Goal: Task Accomplishment & Management: Manage account settings

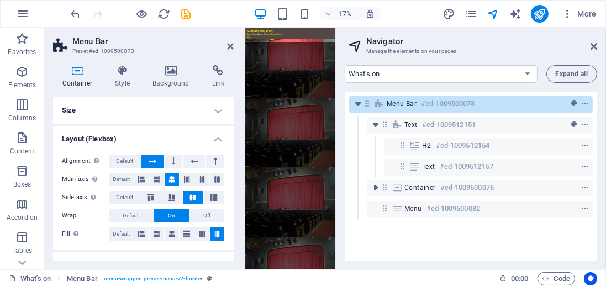
click at [74, 71] on icon at bounding box center [77, 70] width 49 height 11
click at [118, 73] on icon at bounding box center [122, 70] width 33 height 11
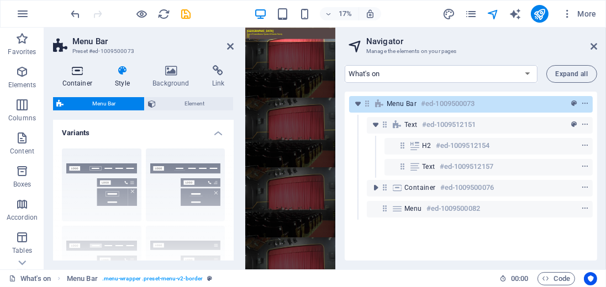
click at [79, 71] on icon at bounding box center [77, 70] width 49 height 11
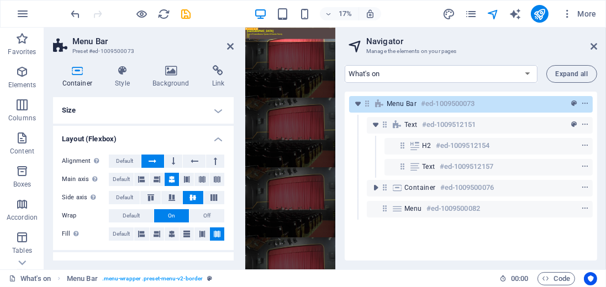
click at [392, 105] on span "Menu Bar" at bounding box center [401, 103] width 30 height 9
click at [153, 180] on icon at bounding box center [156, 179] width 7 height 13
click at [145, 181] on icon at bounding box center [141, 179] width 7 height 13
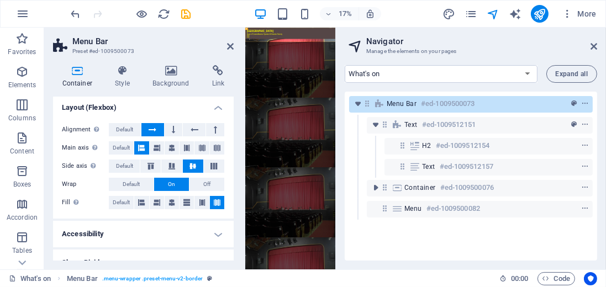
scroll to position [46, 0]
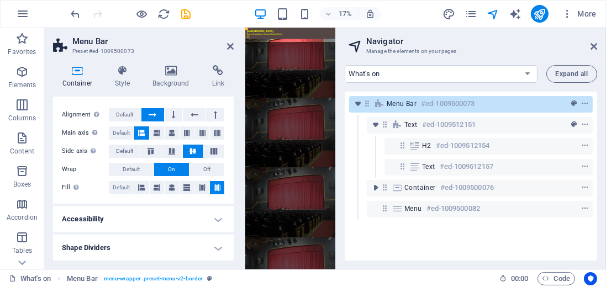
click at [215, 219] on h4 "Accessibility" at bounding box center [143, 219] width 181 height 26
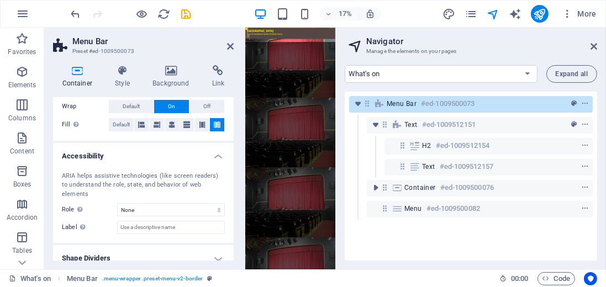
scroll to position [111, 0]
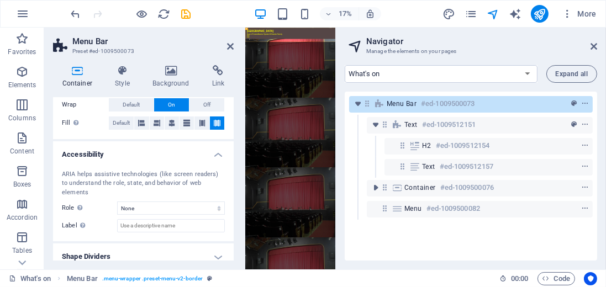
click at [219, 248] on h4 "Shape Dividers" at bounding box center [143, 256] width 181 height 26
click at [217, 246] on h4 "Shape Dividers" at bounding box center [143, 253] width 181 height 20
drag, startPoint x: 231, startPoint y: 205, endPoint x: 235, endPoint y: 224, distance: 19.7
click at [235, 224] on div "Container Style Background Link Size Height Default px rem % vh vw Min. height …" at bounding box center [143, 162] width 198 height 213
click at [218, 246] on h4 "Shape Dividers" at bounding box center [143, 256] width 181 height 26
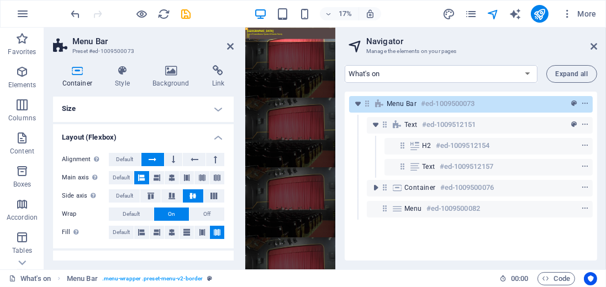
scroll to position [0, 0]
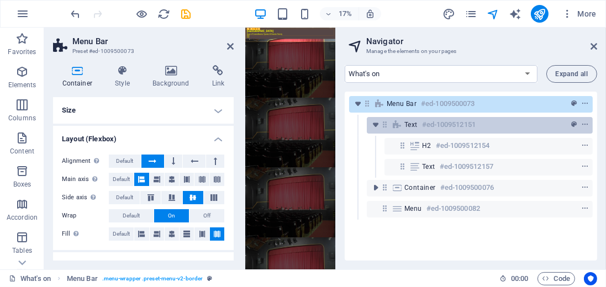
click at [405, 121] on span "Text" at bounding box center [410, 124] width 13 height 9
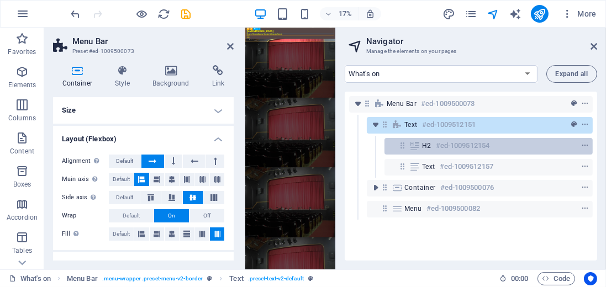
click at [422, 146] on span "H2" at bounding box center [426, 145] width 9 height 9
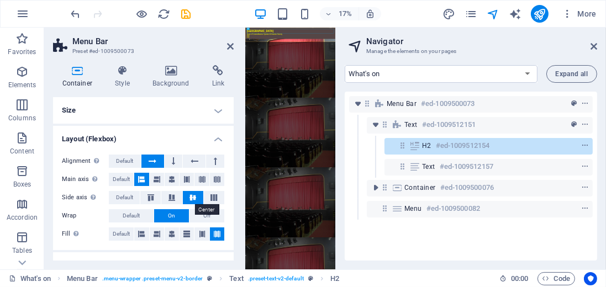
click at [190, 200] on icon at bounding box center [192, 197] width 13 height 7
click at [159, 159] on button at bounding box center [152, 161] width 23 height 13
click at [153, 177] on icon at bounding box center [156, 179] width 7 height 13
click at [170, 177] on icon at bounding box center [171, 179] width 7 height 13
click at [123, 181] on span "Default" at bounding box center [121, 179] width 17 height 13
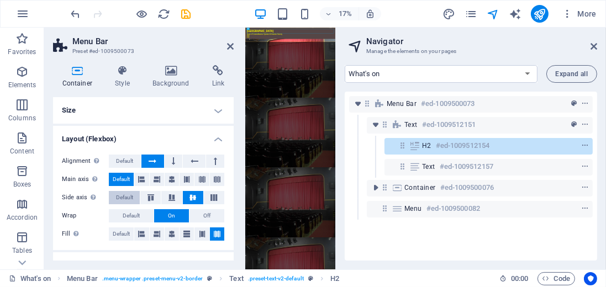
click at [126, 197] on span "Default" at bounding box center [124, 197] width 17 height 13
click at [128, 162] on span "Default" at bounding box center [124, 161] width 17 height 13
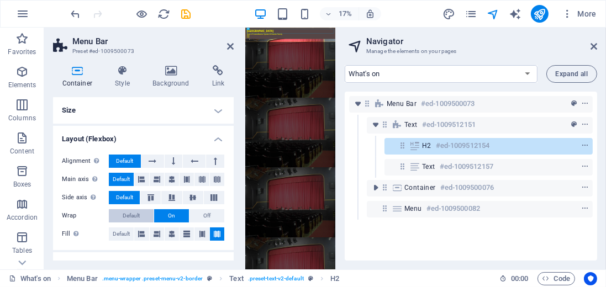
click at [133, 213] on span "Default" at bounding box center [131, 215] width 17 height 13
click at [203, 216] on span "Off" at bounding box center [206, 215] width 7 height 13
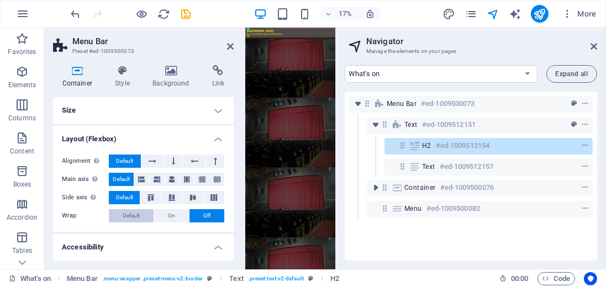
click at [134, 215] on span "Default" at bounding box center [131, 215] width 17 height 13
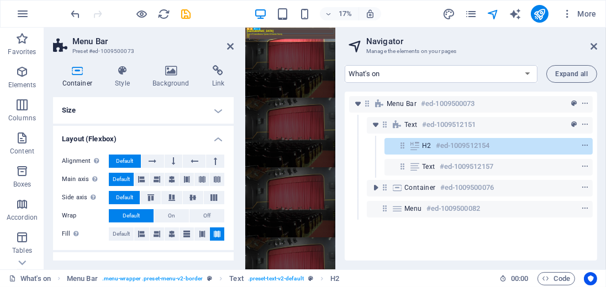
click at [444, 146] on h6 "#ed-1009512154" at bounding box center [463, 145] width 54 height 13
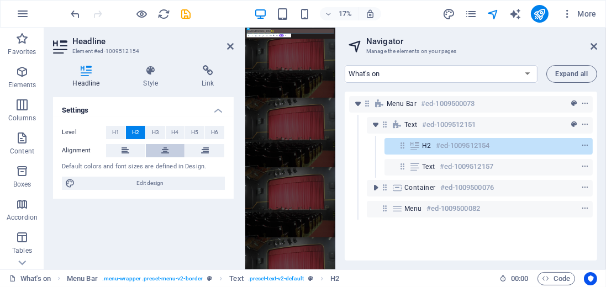
click at [165, 148] on icon at bounding box center [165, 150] width 8 height 13
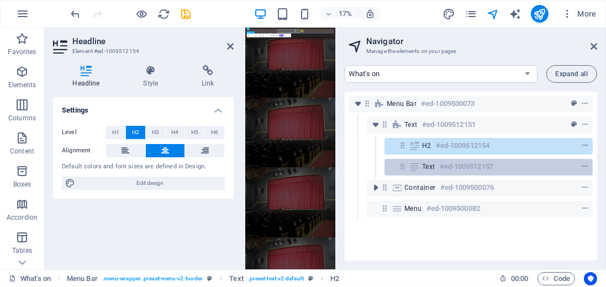
click at [426, 167] on span "Text" at bounding box center [428, 166] width 13 height 9
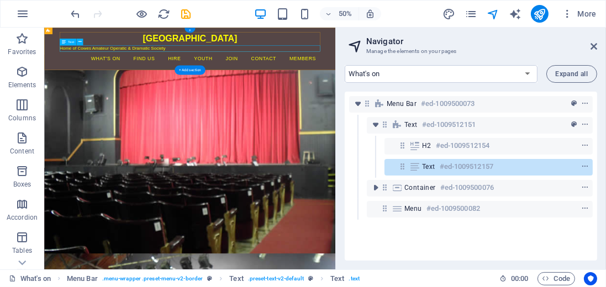
click at [418, 167] on icon at bounding box center [414, 166] width 12 height 9
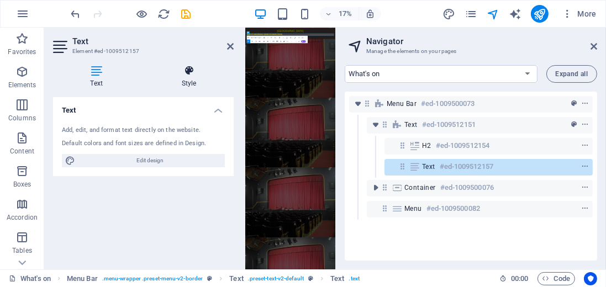
click at [191, 72] on icon at bounding box center [188, 70] width 89 height 11
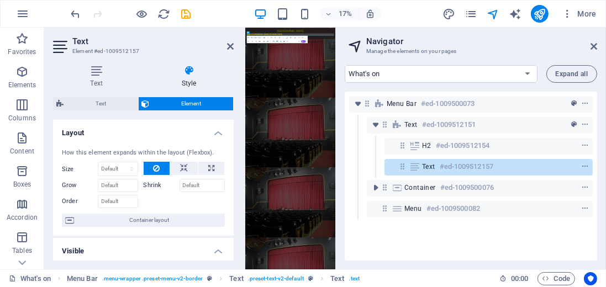
click at [190, 76] on icon at bounding box center [188, 70] width 89 height 11
click at [559, 95] on html "Skip to main content Trinity Theatre Home of Cowes Amateur Operatic & Dramatic …" at bounding box center [514, 61] width 538 height 67
drag, startPoint x: 243, startPoint y: 78, endPoint x: 236, endPoint y: 78, distance: 7.2
click at [236, 78] on aside "Text Element #ed-1009512157 Text Style Text Add, edit, and format text directly…" at bounding box center [144, 149] width 201 height 242
click at [484, 95] on html "Skip to main content Trinity Theatre Home of Cowes Amateur Operatic & Dramatic …" at bounding box center [514, 61] width 538 height 67
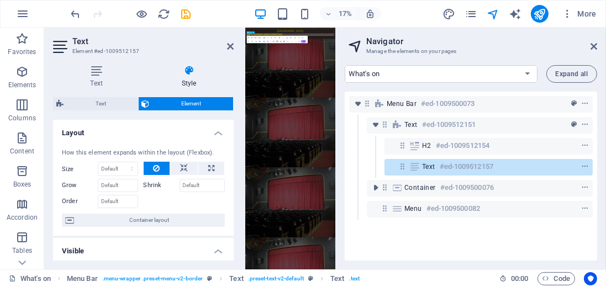
click at [428, 167] on span "Text" at bounding box center [428, 166] width 13 height 9
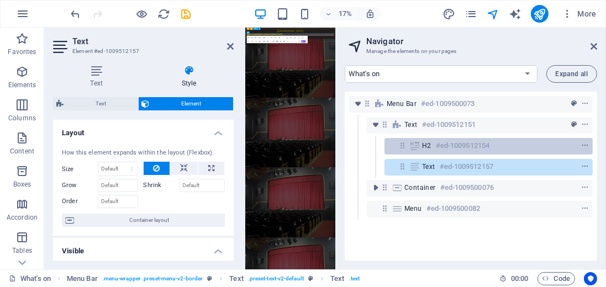
click at [428, 147] on span "H2" at bounding box center [426, 145] width 9 height 9
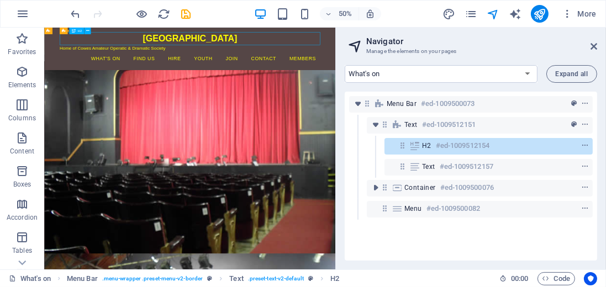
click at [427, 147] on span "H2" at bounding box center [426, 145] width 9 height 9
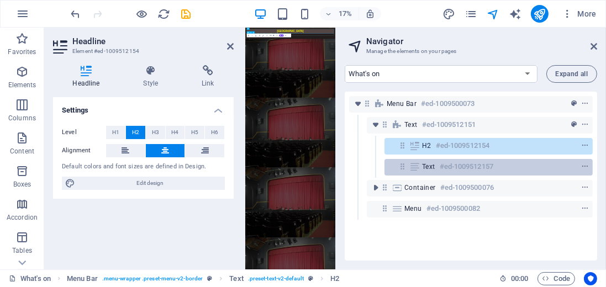
click at [432, 165] on span "Text" at bounding box center [428, 166] width 13 height 9
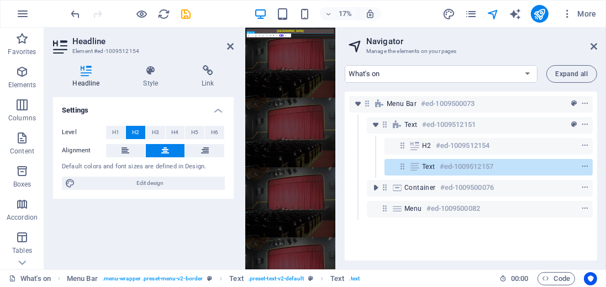
click at [432, 165] on span "Text" at bounding box center [428, 166] width 13 height 9
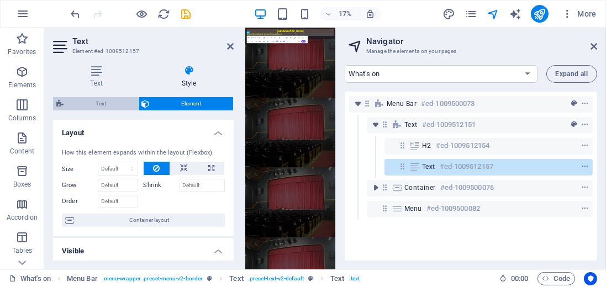
click at [104, 104] on span "Text" at bounding box center [101, 103] width 68 height 13
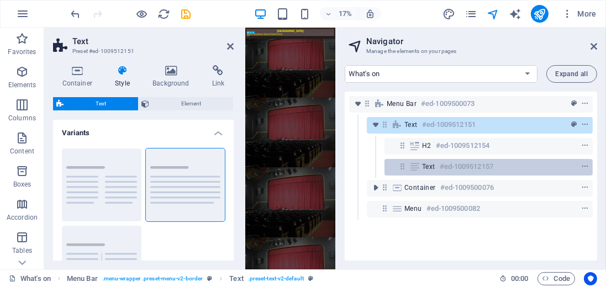
click at [433, 171] on span "Text" at bounding box center [428, 166] width 13 height 9
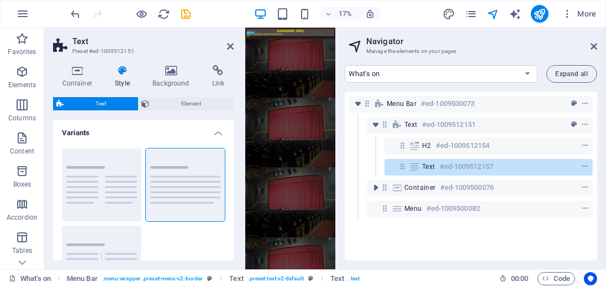
click at [433, 171] on span "Text" at bounding box center [428, 166] width 13 height 9
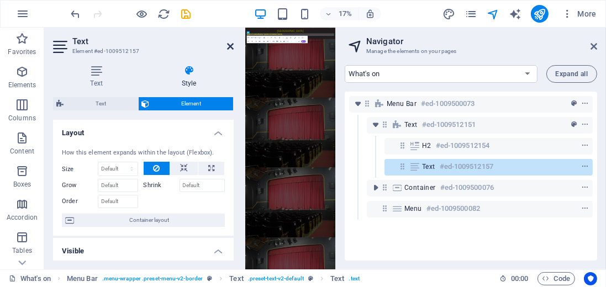
click at [232, 46] on icon at bounding box center [230, 46] width 7 height 9
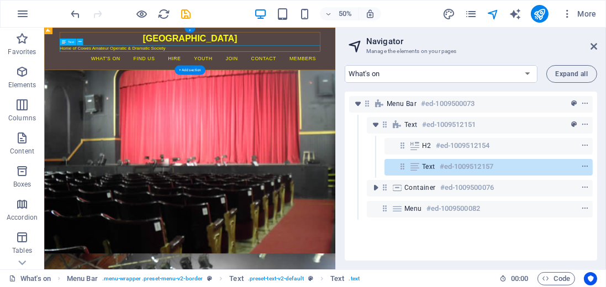
click at [339, 68] on div "Home of Cowes Amateur Operatic & Dramatic Society" at bounding box center [334, 69] width 521 height 13
click at [436, 167] on div "Text #ed-1009512157" at bounding box center [479, 166] width 115 height 13
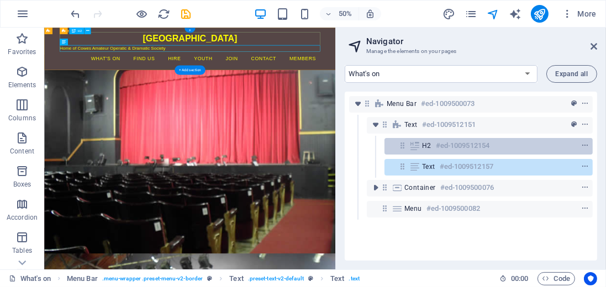
click at [413, 147] on icon at bounding box center [414, 145] width 12 height 9
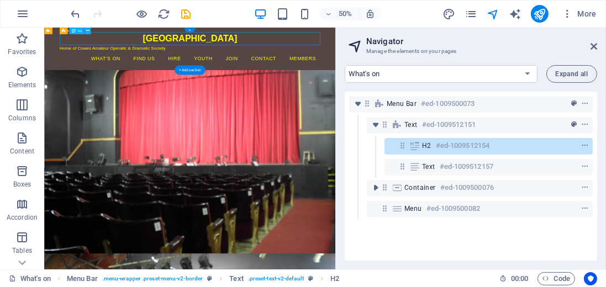
click at [413, 147] on icon at bounding box center [414, 145] width 12 height 9
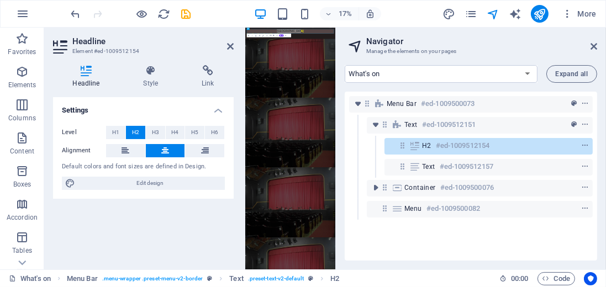
click at [87, 73] on icon at bounding box center [86, 70] width 66 height 11
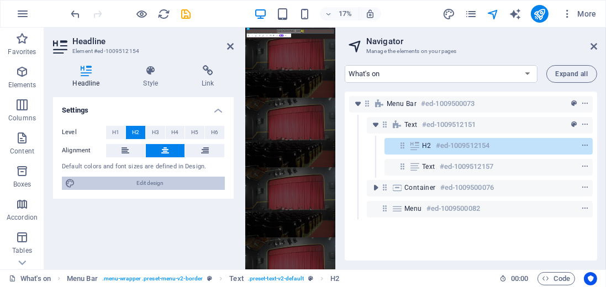
click at [140, 183] on span "Edit design" at bounding box center [149, 183] width 143 height 13
select select "px"
select select "400"
select select "px"
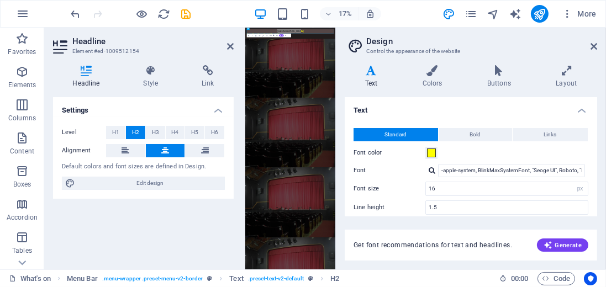
click at [361, 170] on label "Font" at bounding box center [389, 170] width 72 height 13
click at [438, 170] on input "-apple-system, BlinkMaxSystemFont, "Seoge UI", Roboto, "Helvetica Neue", Arial,…" at bounding box center [511, 170] width 147 height 13
click at [21, 146] on span "Content" at bounding box center [22, 144] width 44 height 26
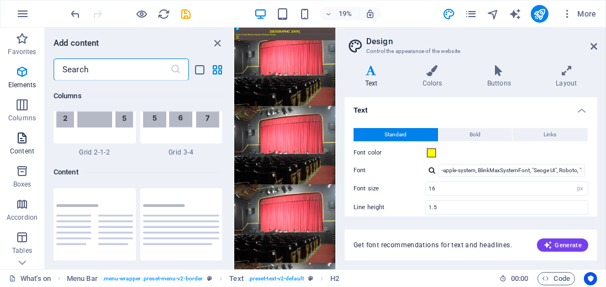
scroll to position [1931, 0]
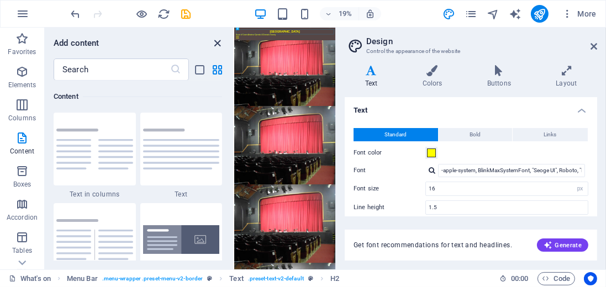
click at [219, 42] on icon "close panel" at bounding box center [217, 43] width 13 height 13
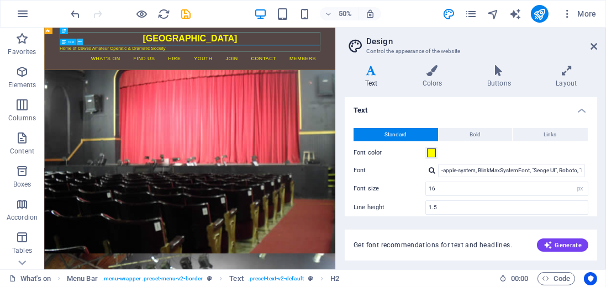
click at [79, 42] on icon at bounding box center [79, 42] width 3 height 6
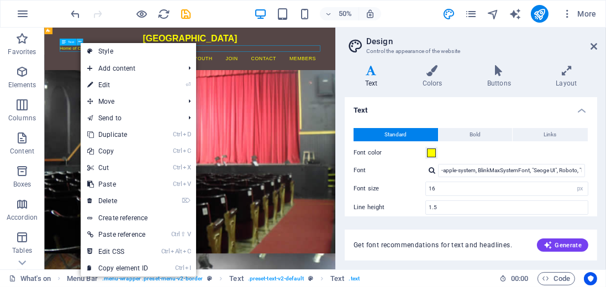
click at [79, 42] on icon at bounding box center [79, 42] width 3 height 6
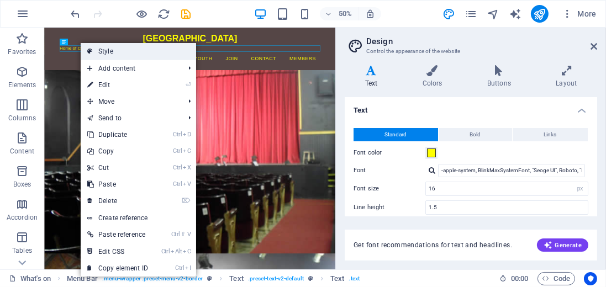
click at [97, 50] on link "Style" at bounding box center [138, 51] width 115 height 17
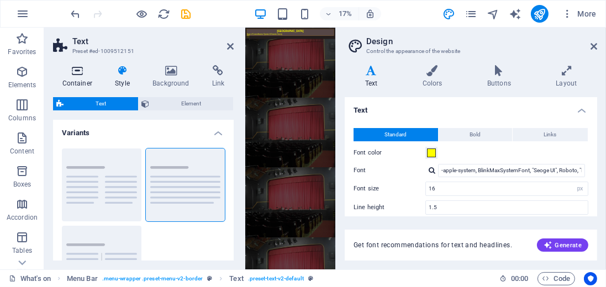
click at [76, 71] on icon at bounding box center [77, 70] width 49 height 11
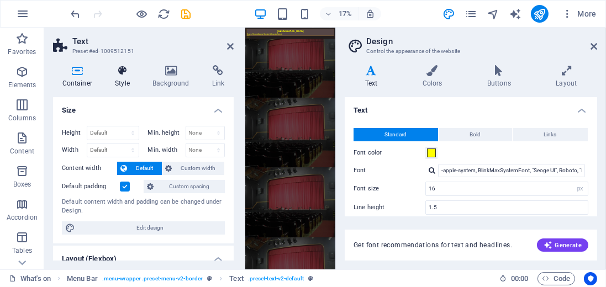
click at [124, 73] on icon at bounding box center [122, 70] width 33 height 11
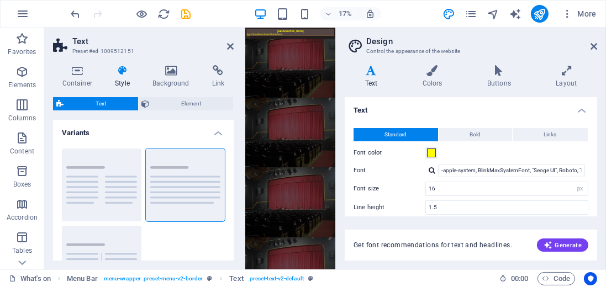
click at [107, 104] on span "Text" at bounding box center [101, 103] width 68 height 13
click at [78, 72] on icon at bounding box center [77, 70] width 49 height 11
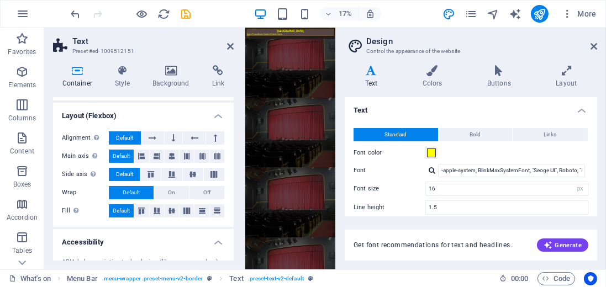
scroll to position [157, 0]
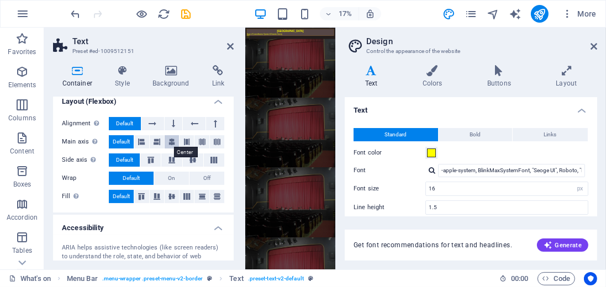
click at [171, 144] on icon at bounding box center [171, 141] width 7 height 13
click at [171, 141] on icon at bounding box center [171, 141] width 7 height 13
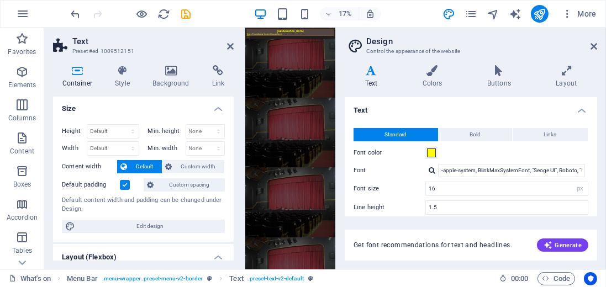
scroll to position [0, 0]
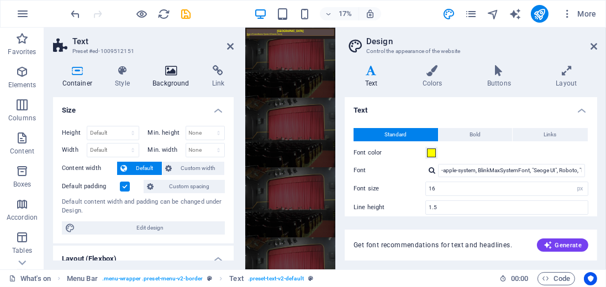
click at [169, 75] on icon at bounding box center [171, 70] width 55 height 11
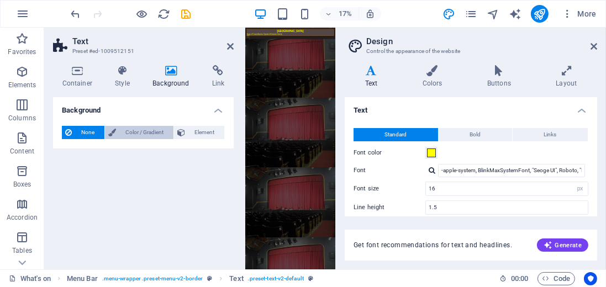
click at [148, 135] on span "Color / Gradient" at bounding box center [144, 132] width 51 height 13
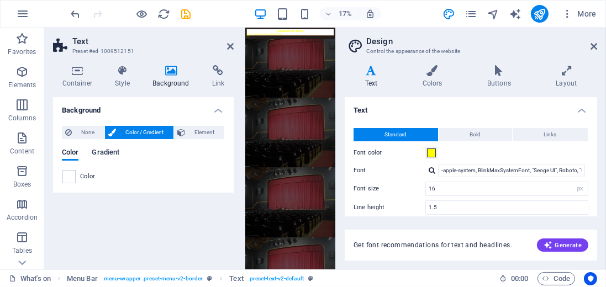
click at [103, 153] on span "Gradient" at bounding box center [106, 153] width 28 height 15
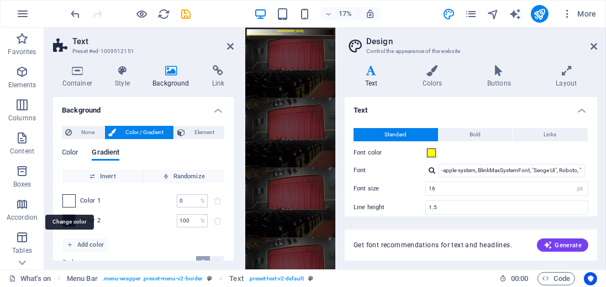
click at [71, 200] on span at bounding box center [69, 201] width 12 height 12
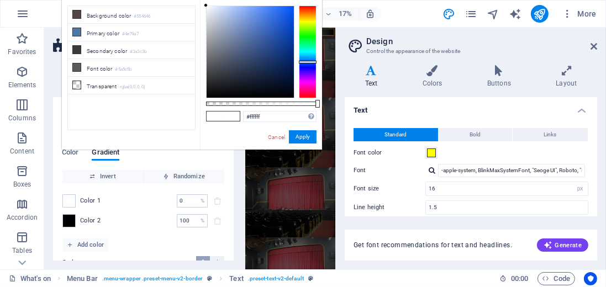
click at [305, 62] on div at bounding box center [308, 52] width 18 height 93
click at [72, 203] on span at bounding box center [69, 201] width 12 height 12
type input "rgba(255, 255, 255, 0.437)"
drag, startPoint x: 317, startPoint y: 104, endPoint x: 254, endPoint y: 103, distance: 62.9
click at [254, 103] on div at bounding box center [255, 104] width 4 height 8
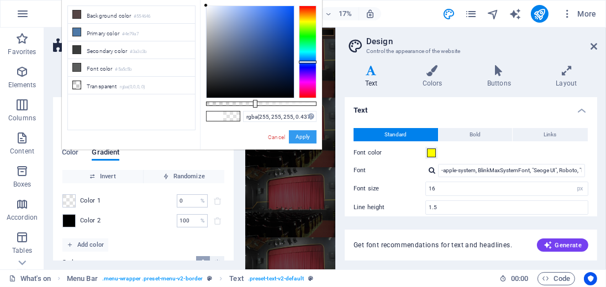
click at [304, 135] on button "Apply" at bounding box center [303, 136] width 28 height 13
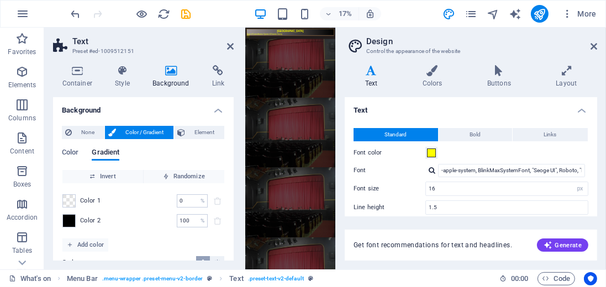
click at [507, 95] on html "Skip to main content Trinity Theatre Home of Cowes Amateur Operatic & Dramatic …" at bounding box center [514, 61] width 538 height 67
click at [232, 47] on icon at bounding box center [230, 46] width 7 height 9
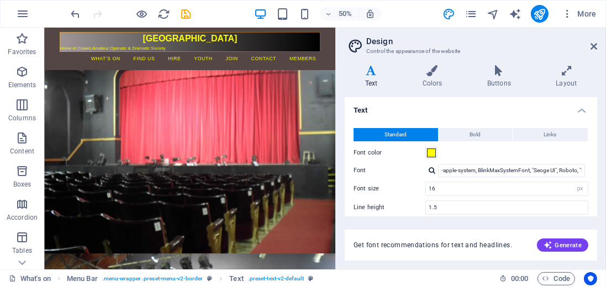
click at [574, 113] on html "Skip to main content Trinity Theatre Home of Cowes Amateur Operatic & Dramatic …" at bounding box center [335, 70] width 582 height 85
click at [495, 12] on icon "navigator" at bounding box center [492, 14] width 13 height 13
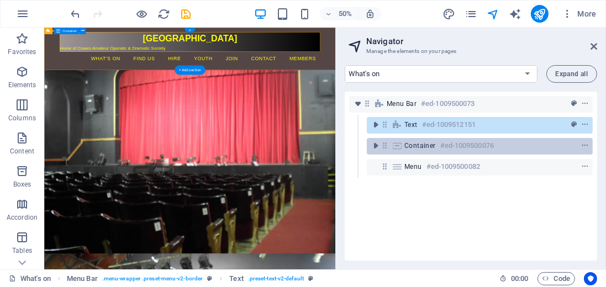
click at [423, 147] on span "Container" at bounding box center [419, 145] width 31 height 9
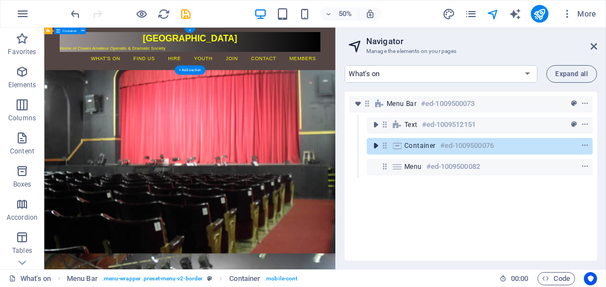
click at [375, 145] on icon "toggle-expand" at bounding box center [375, 145] width 11 height 11
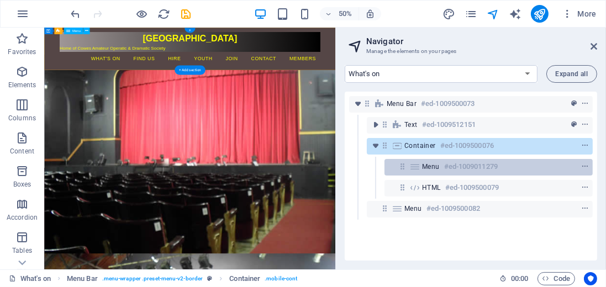
click at [426, 171] on span "Menu" at bounding box center [431, 166] width 18 height 9
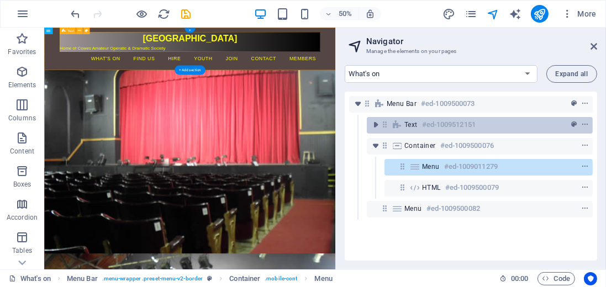
click at [412, 130] on div "Text #ed-1009512151" at bounding box center [470, 124] width 133 height 13
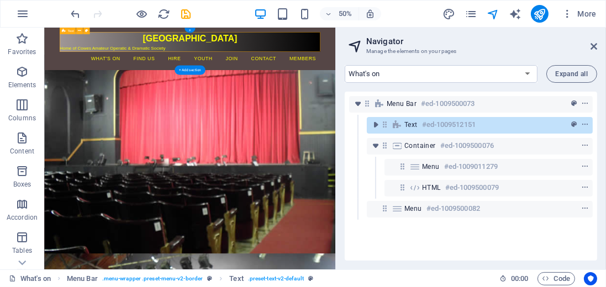
click at [412, 130] on div "Text #ed-1009512151" at bounding box center [470, 124] width 133 height 13
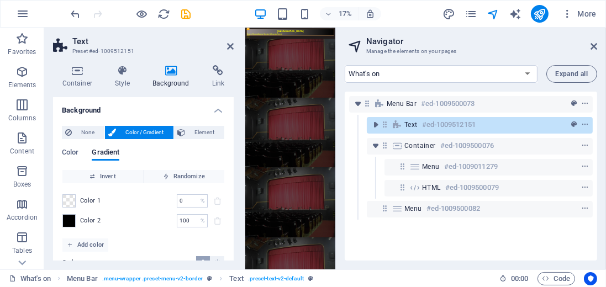
click at [605, 95] on html "Skip to main content Trinity Theatre Home of Cowes Amateur Operatic & Dramatic …" at bounding box center [514, 61] width 538 height 67
click at [80, 133] on span "None" at bounding box center [88, 132] width 26 height 13
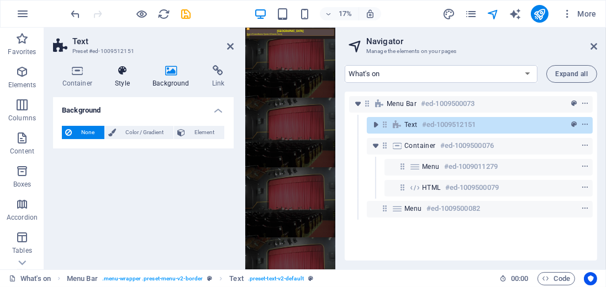
click at [121, 76] on icon at bounding box center [122, 70] width 33 height 11
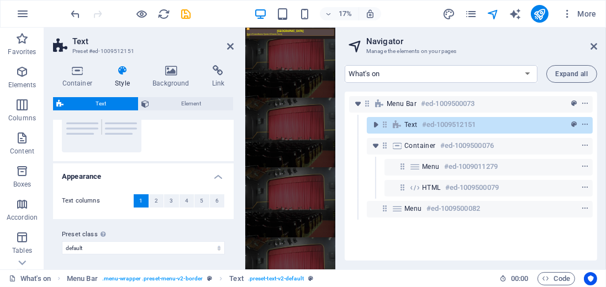
scroll to position [148, 0]
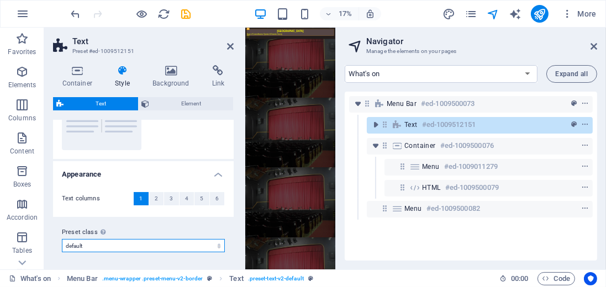
click at [217, 248] on select "default Add preset class" at bounding box center [143, 245] width 163 height 13
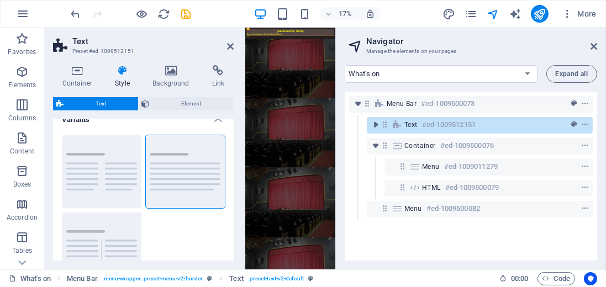
scroll to position [0, 0]
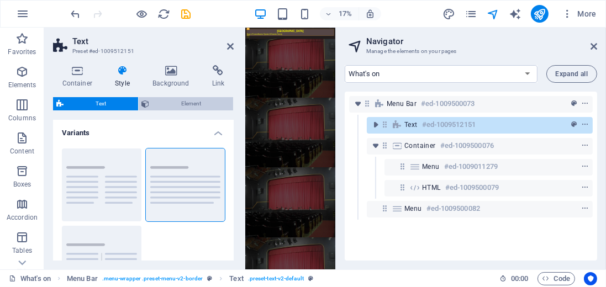
click at [172, 107] on span "Element" at bounding box center [191, 103] width 77 height 13
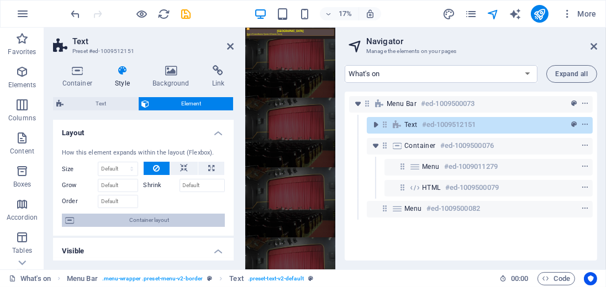
click at [155, 221] on span "Container layout" at bounding box center [149, 220] width 144 height 13
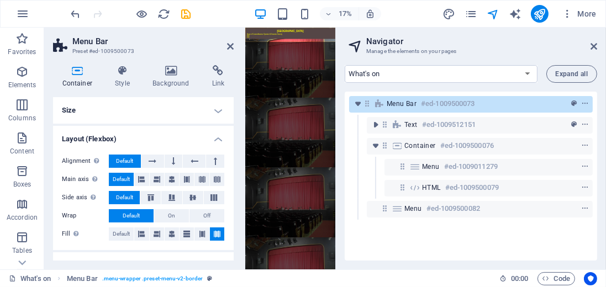
click at [217, 111] on h4 "Size" at bounding box center [143, 110] width 181 height 26
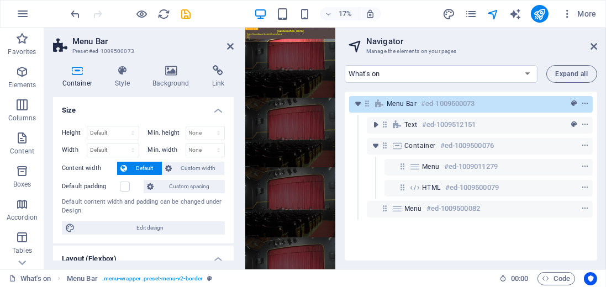
click at [395, 105] on span "Menu Bar" at bounding box center [401, 103] width 30 height 9
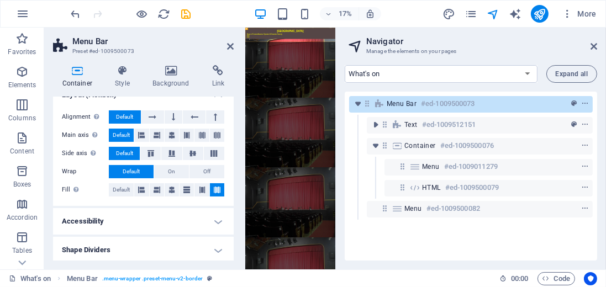
scroll to position [165, 0]
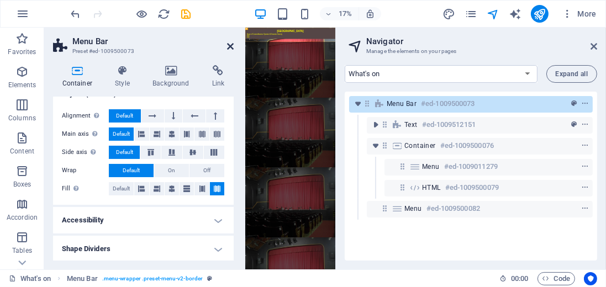
click at [228, 46] on icon at bounding box center [230, 46] width 7 height 9
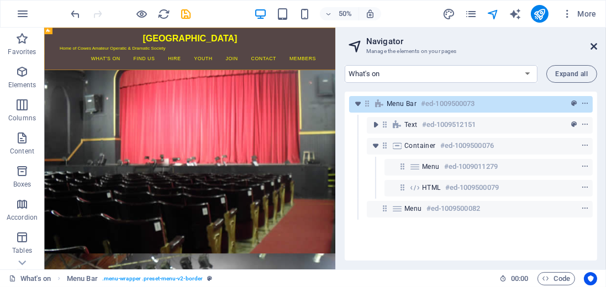
click at [593, 43] on icon at bounding box center [593, 46] width 7 height 9
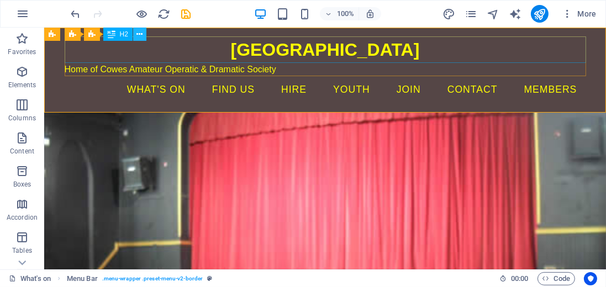
click at [138, 35] on icon at bounding box center [139, 35] width 6 height 12
click at [140, 36] on icon at bounding box center [139, 35] width 6 height 12
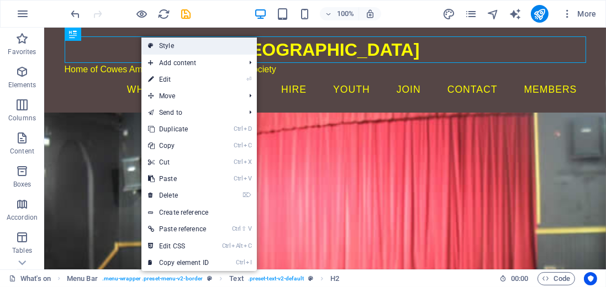
click at [154, 46] on link "Style" at bounding box center [198, 46] width 115 height 17
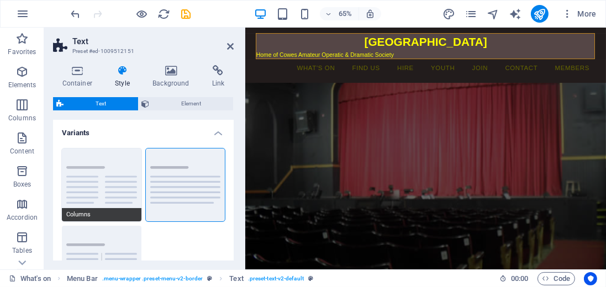
click at [93, 189] on button "Columns" at bounding box center [101, 184] width 79 height 73
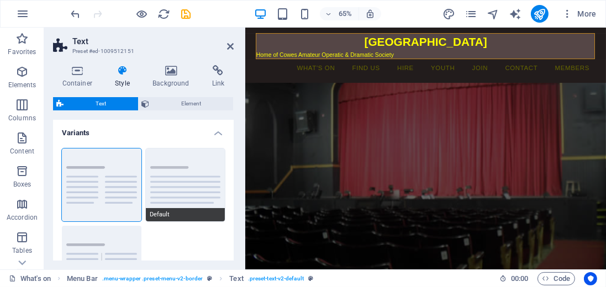
click at [174, 195] on button "Default" at bounding box center [185, 184] width 79 height 73
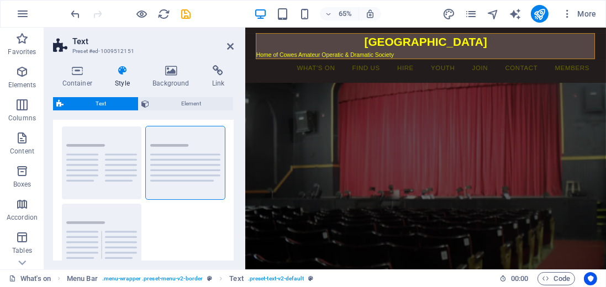
scroll to position [0, 0]
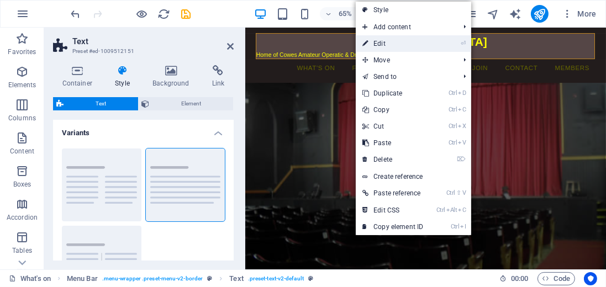
click at [382, 40] on link "⏎ Edit" at bounding box center [392, 43] width 74 height 17
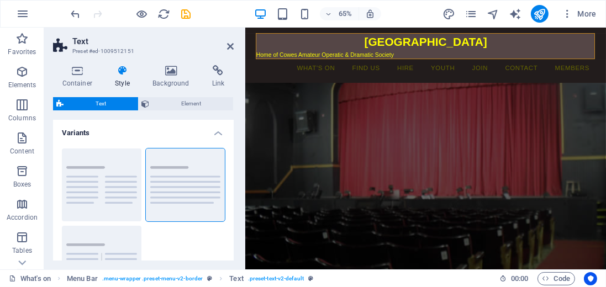
click at [121, 70] on icon at bounding box center [122, 70] width 33 height 11
click at [232, 45] on icon at bounding box center [230, 46] width 7 height 9
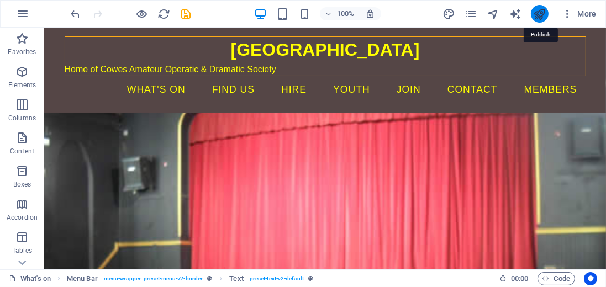
click at [540, 16] on icon "publish" at bounding box center [539, 14] width 13 height 13
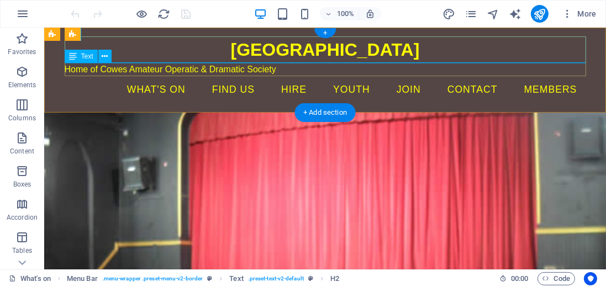
click at [229, 70] on div "Home of Cowes Amateur Operatic & Dramatic Society" at bounding box center [324, 69] width 521 height 13
click at [283, 72] on div "Home of Cowes Amateur Operatic & Dramatic Society" at bounding box center [324, 69] width 521 height 13
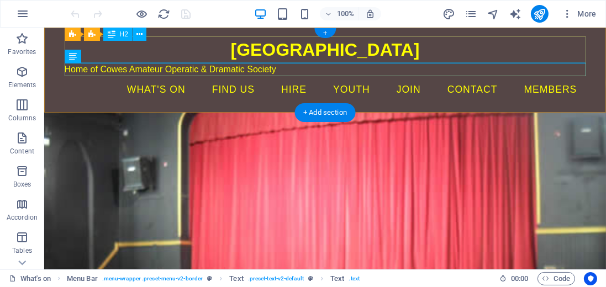
click at [283, 52] on div "[GEOGRAPHIC_DATA]" at bounding box center [324, 49] width 521 height 26
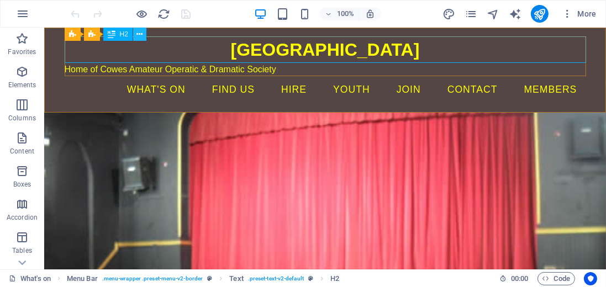
click at [140, 38] on icon at bounding box center [139, 35] width 6 height 12
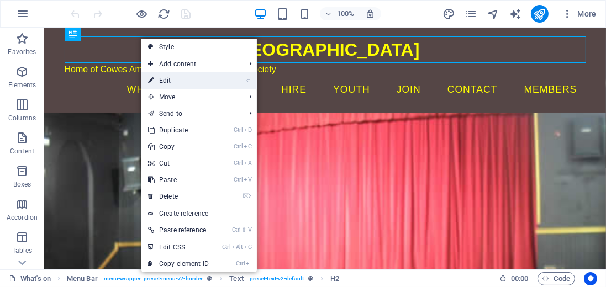
click at [173, 82] on link "⏎ Edit" at bounding box center [178, 80] width 74 height 17
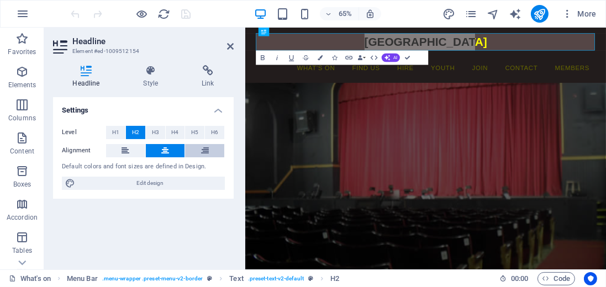
click at [208, 149] on icon at bounding box center [205, 150] width 8 height 13
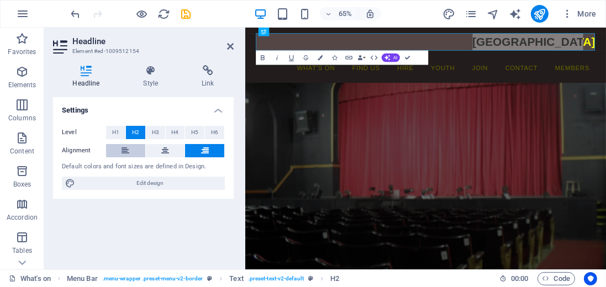
click at [125, 148] on icon at bounding box center [125, 150] width 8 height 13
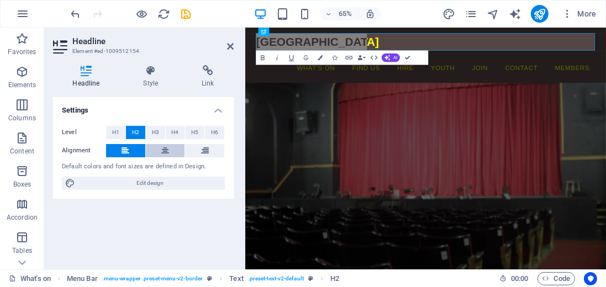
click at [162, 149] on icon at bounding box center [165, 150] width 8 height 13
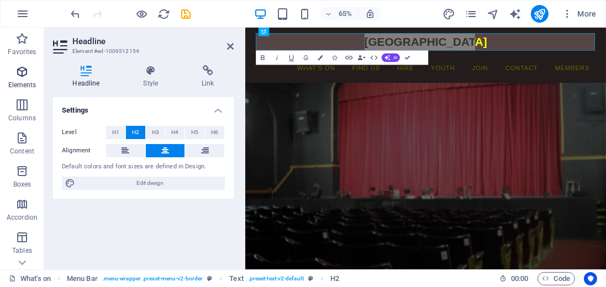
click at [24, 71] on icon "button" at bounding box center [21, 71] width 13 height 13
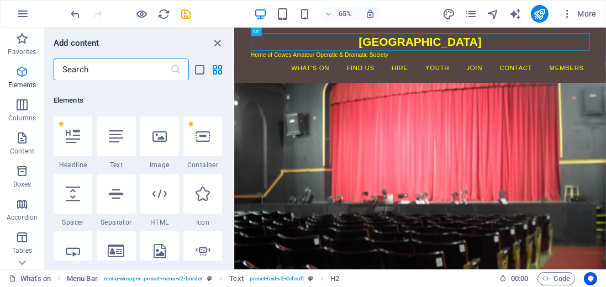
scroll to position [118, 0]
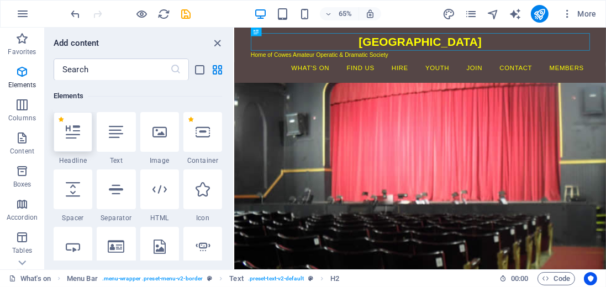
click at [78, 136] on icon at bounding box center [73, 132] width 14 height 14
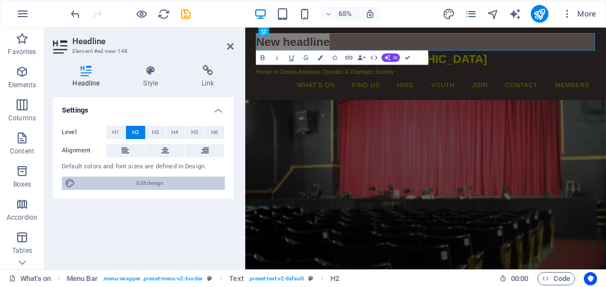
click at [140, 185] on span "Edit design" at bounding box center [149, 183] width 143 height 13
select select "px"
select select "400"
select select "px"
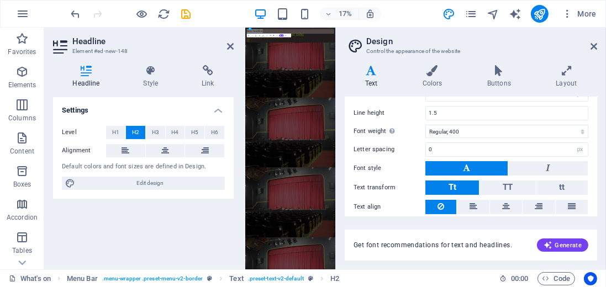
scroll to position [126, 0]
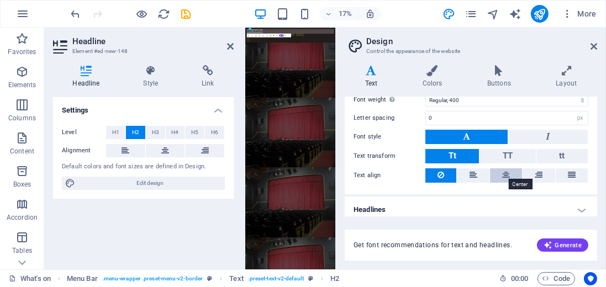
click at [503, 171] on icon at bounding box center [506, 174] width 8 height 13
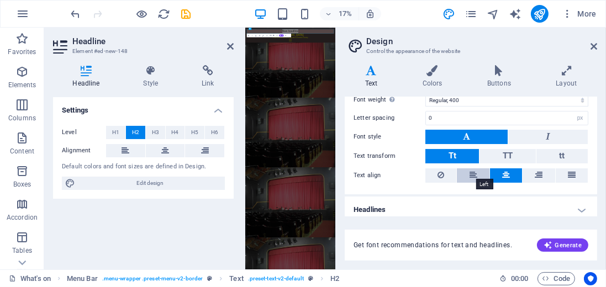
click at [470, 170] on icon at bounding box center [473, 174] width 8 height 13
click at [577, 206] on h4 "Headlines" at bounding box center [470, 210] width 252 height 26
click at [577, 206] on h4 "Headlines" at bounding box center [470, 207] width 252 height 20
click at [577, 206] on h4 "Headlines" at bounding box center [470, 210] width 252 height 26
click at [577, 206] on h4 "Headlines" at bounding box center [470, 207] width 252 height 20
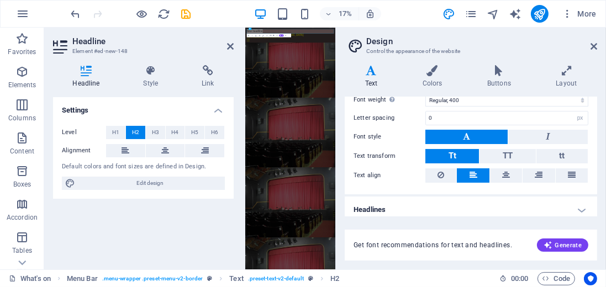
scroll to position [129, 0]
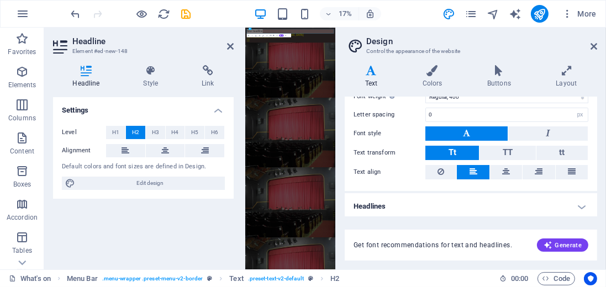
click at [580, 204] on h4 "Headlines" at bounding box center [470, 206] width 252 height 26
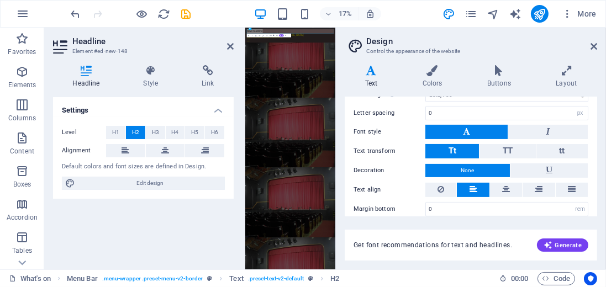
scroll to position [342, 0]
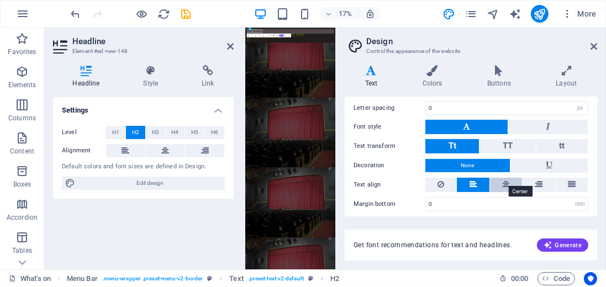
click at [507, 182] on icon at bounding box center [506, 184] width 8 height 13
click at [590, 44] on icon at bounding box center [593, 46] width 7 height 9
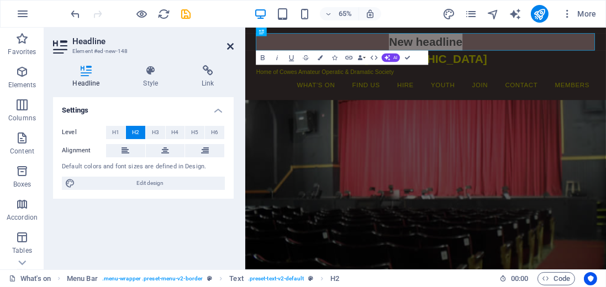
click at [230, 46] on icon at bounding box center [230, 46] width 7 height 9
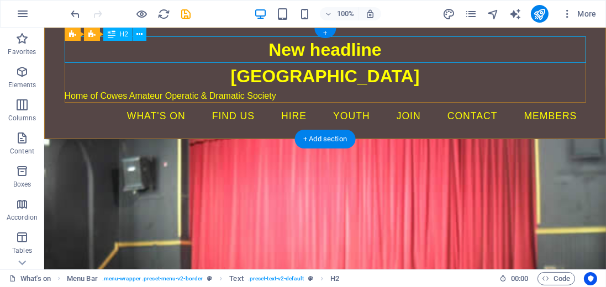
click at [287, 53] on div "New headline" at bounding box center [324, 49] width 521 height 26
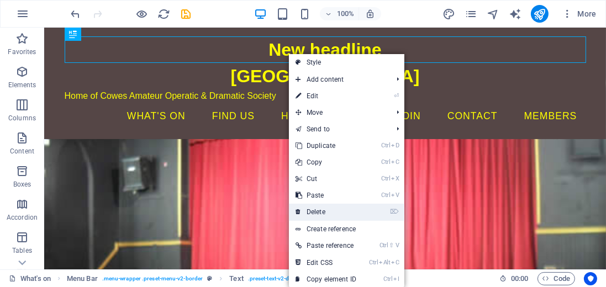
drag, startPoint x: 313, startPoint y: 210, endPoint x: 269, endPoint y: 178, distance: 54.2
click at [313, 210] on link "⌦ Delete" at bounding box center [326, 212] width 74 height 17
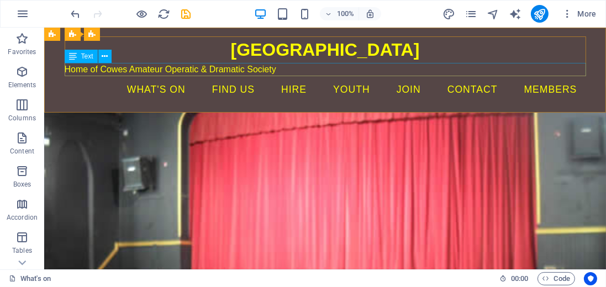
click at [87, 59] on span "Text" at bounding box center [87, 56] width 12 height 7
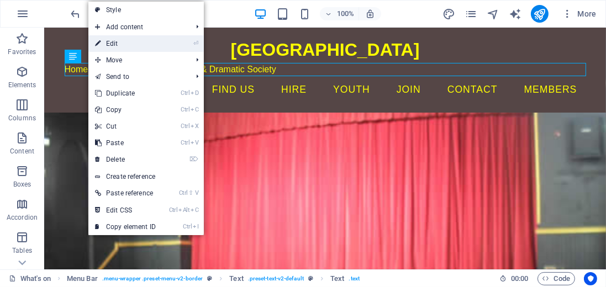
click at [108, 44] on link "⏎ Edit" at bounding box center [125, 43] width 74 height 17
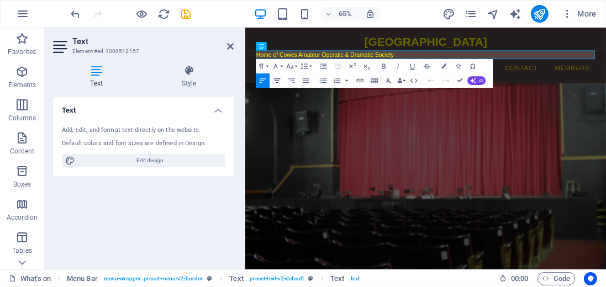
click at [277, 81] on icon "button" at bounding box center [277, 80] width 7 height 4
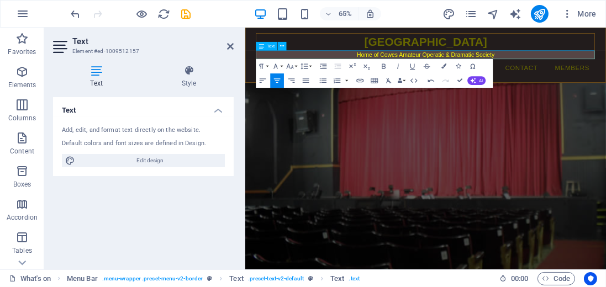
click at [605, 66] on p "Home of Cowes Amateur Operatic & Dramatic Society" at bounding box center [522, 69] width 521 height 13
click at [229, 49] on icon at bounding box center [230, 46] width 7 height 9
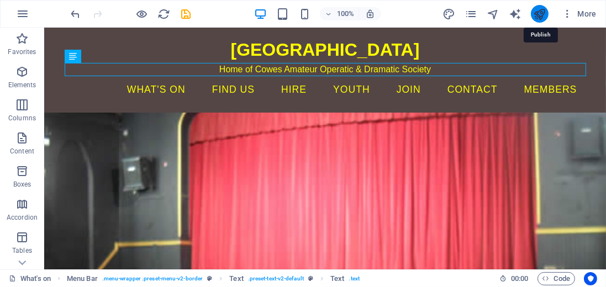
click at [543, 13] on icon "publish" at bounding box center [539, 14] width 13 height 13
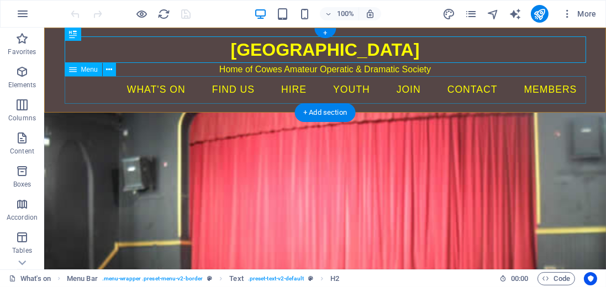
click at [203, 91] on nav "What's on Social [MEDICAL_DATA] Cowes Film Club Find us hire youth Join Contact…" at bounding box center [324, 90] width 521 height 28
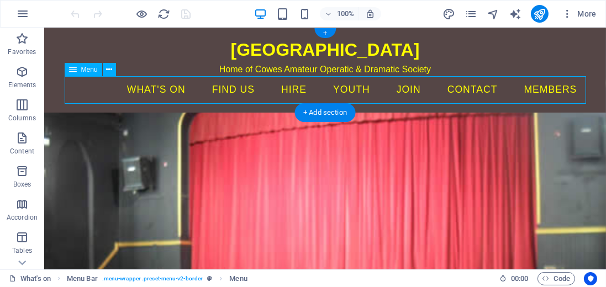
click at [203, 91] on nav "What's on Social [MEDICAL_DATA] Cowes Film Club Find us hire youth Join Contact…" at bounding box center [324, 90] width 521 height 28
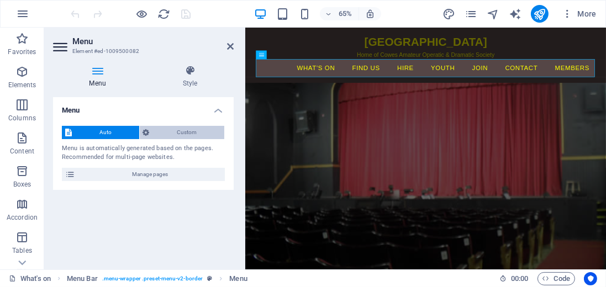
click at [174, 129] on span "Custom" at bounding box center [187, 132] width 68 height 13
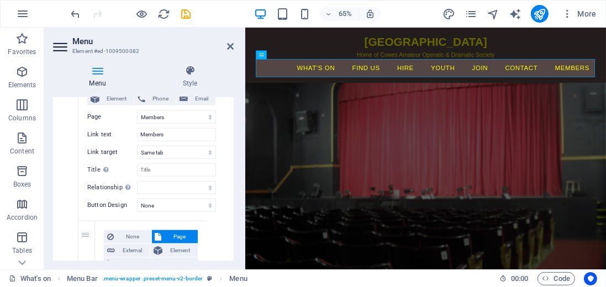
scroll to position [1546, 0]
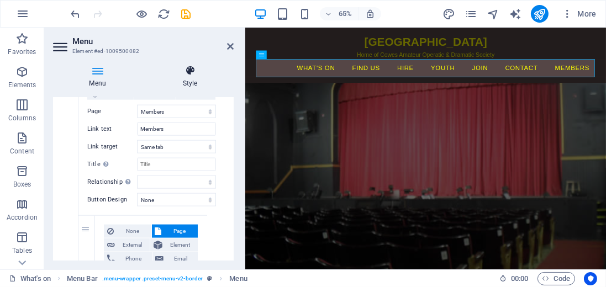
click at [190, 72] on icon at bounding box center [189, 70] width 87 height 11
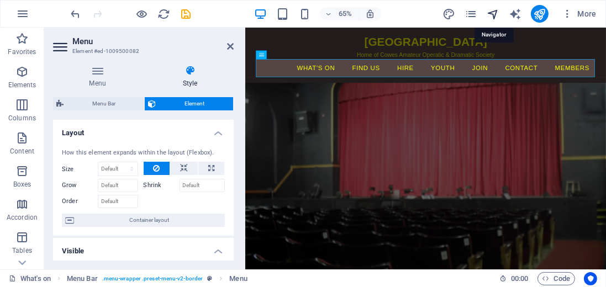
click at [496, 12] on icon "navigator" at bounding box center [492, 14] width 13 height 13
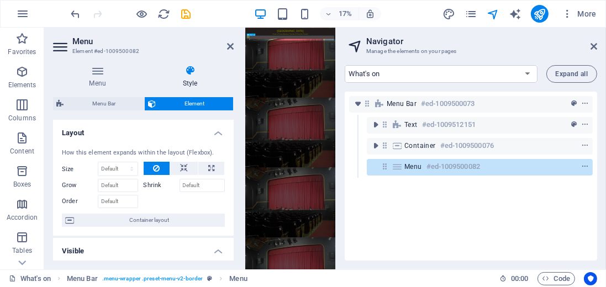
click at [455, 169] on h6 "#ed-1009500082" at bounding box center [453, 166] width 54 height 13
click at [583, 166] on icon "context-menu" at bounding box center [585, 167] width 8 height 8
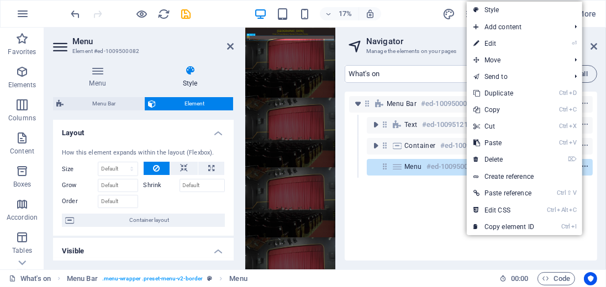
click at [583, 166] on icon "context-menu" at bounding box center [585, 167] width 8 height 8
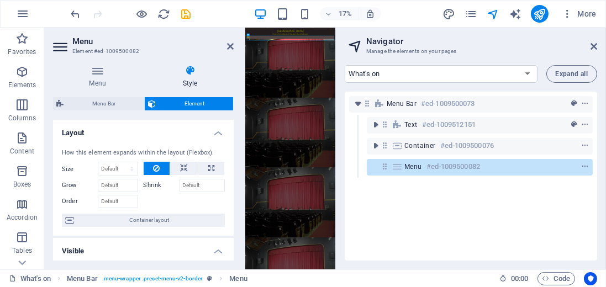
click at [191, 72] on icon at bounding box center [189, 70] width 87 height 11
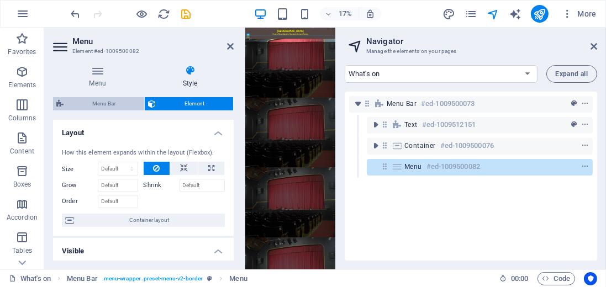
click at [106, 102] on span "Menu Bar" at bounding box center [104, 103] width 74 height 13
select select "rem"
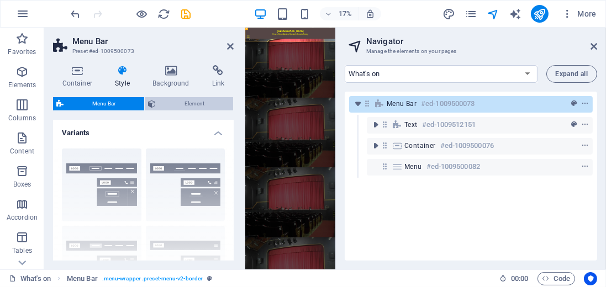
click at [179, 102] on span "Element" at bounding box center [194, 103] width 71 height 13
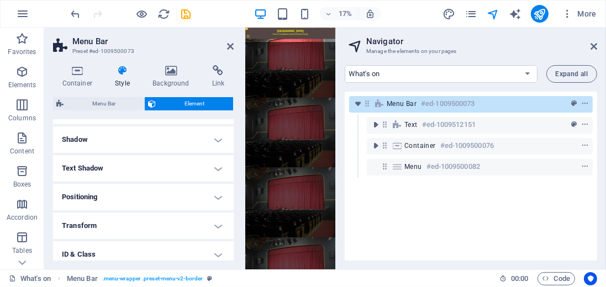
scroll to position [157, 0]
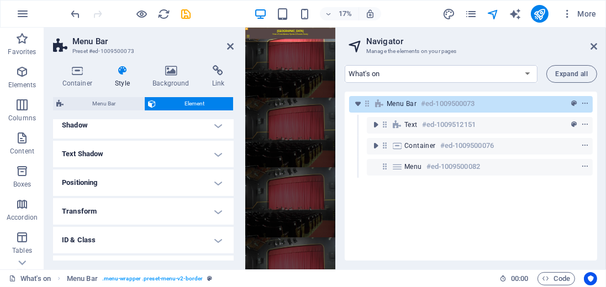
click at [215, 207] on h4 "Transform" at bounding box center [143, 211] width 181 height 26
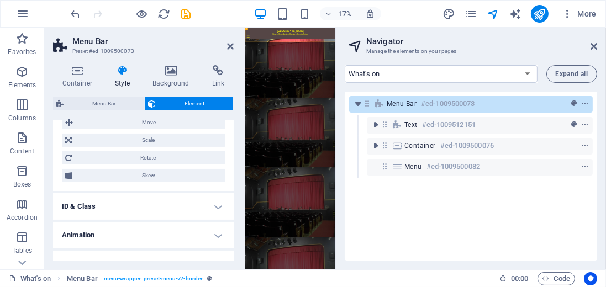
scroll to position [284, 0]
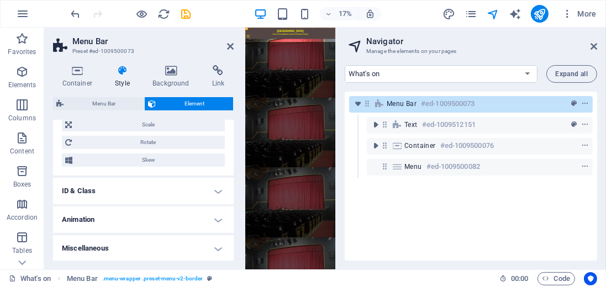
click at [216, 190] on h4 "ID & Class" at bounding box center [143, 191] width 181 height 26
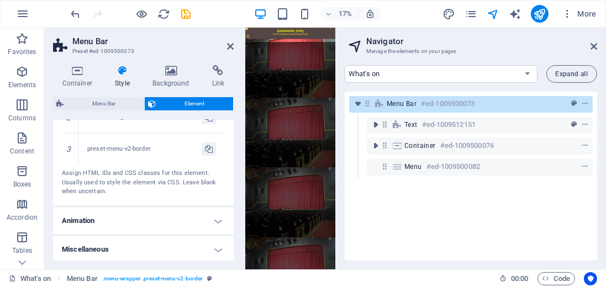
scroll to position [476, 0]
click at [217, 245] on h4 "Miscellaneous" at bounding box center [143, 249] width 181 height 26
click at [229, 45] on icon at bounding box center [230, 46] width 7 height 9
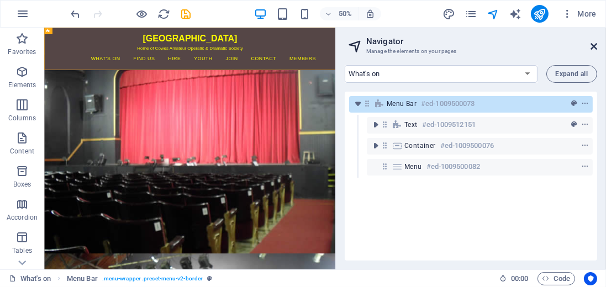
click at [595, 43] on icon at bounding box center [593, 46] width 7 height 9
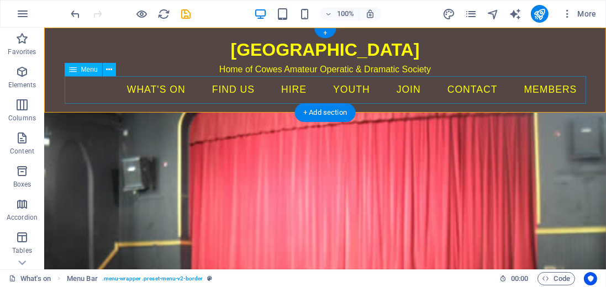
click at [249, 84] on nav "What's on Social [MEDICAL_DATA] Cowes Film Club Find us hire youth Join Contact…" at bounding box center [324, 90] width 521 height 28
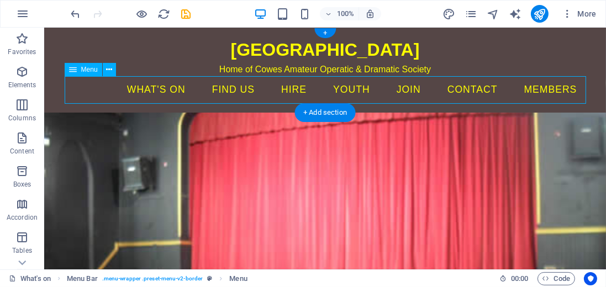
click at [249, 84] on nav "What's on Social [MEDICAL_DATA] Cowes Film Club Find us hire youth Join Contact…" at bounding box center [324, 90] width 521 height 28
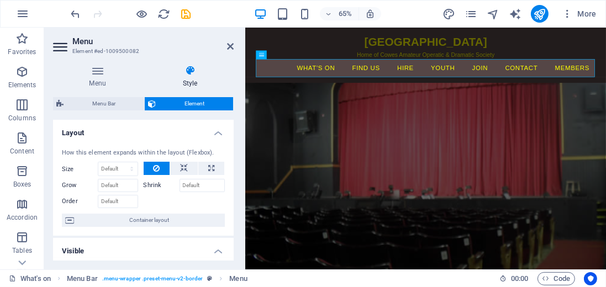
click at [191, 77] on h4 "Style" at bounding box center [189, 76] width 87 height 23
click at [190, 73] on icon at bounding box center [189, 70] width 87 height 11
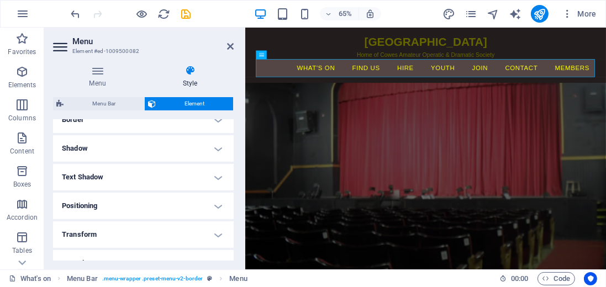
scroll to position [284, 0]
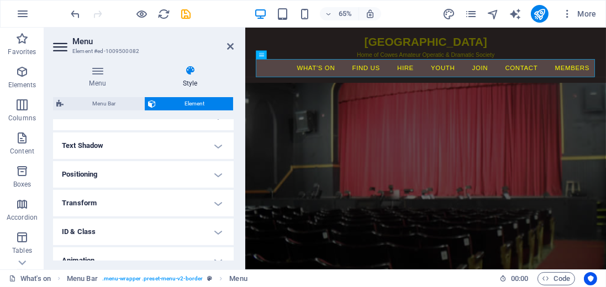
click at [216, 202] on h4 "Transform" at bounding box center [143, 203] width 181 height 26
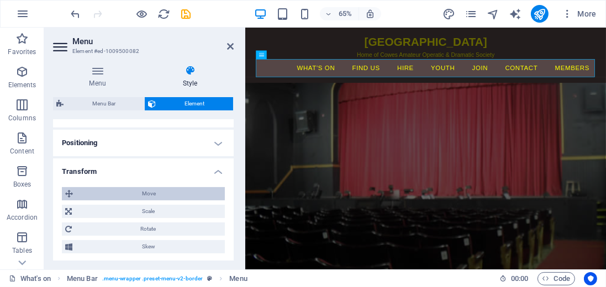
scroll to position [347, 0]
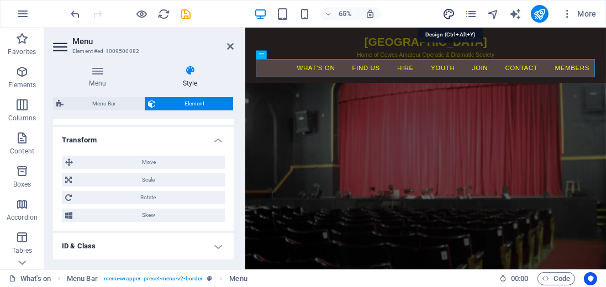
click at [449, 12] on icon "design" at bounding box center [448, 14] width 13 height 13
select select "px"
select select "400"
select select "px"
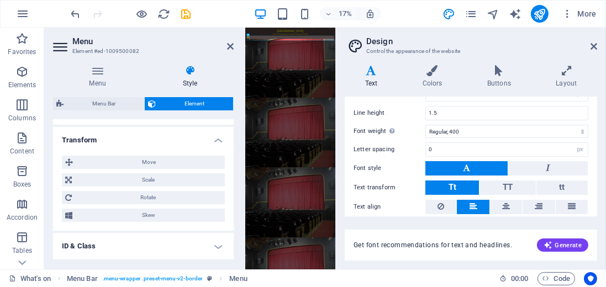
scroll to position [126, 0]
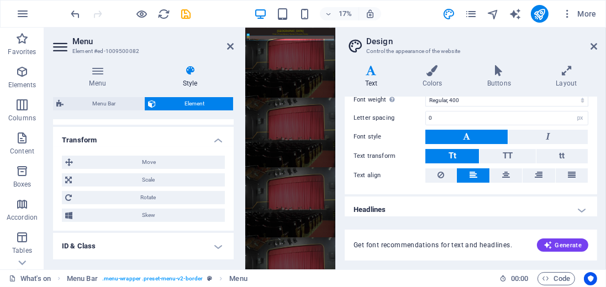
click at [473, 135] on button at bounding box center [466, 137] width 82 height 14
click at [458, 155] on button "Tt" at bounding box center [452, 156] width 54 height 14
click at [460, 153] on button "Tt" at bounding box center [452, 156] width 54 height 14
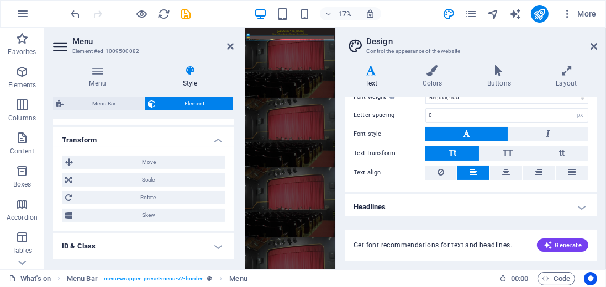
scroll to position [129, 0]
click at [578, 202] on h4 "Headlines" at bounding box center [470, 206] width 252 height 26
click at [582, 203] on h4 "Headlines" at bounding box center [470, 203] width 252 height 20
click at [370, 201] on h4 "Headlines" at bounding box center [470, 206] width 252 height 26
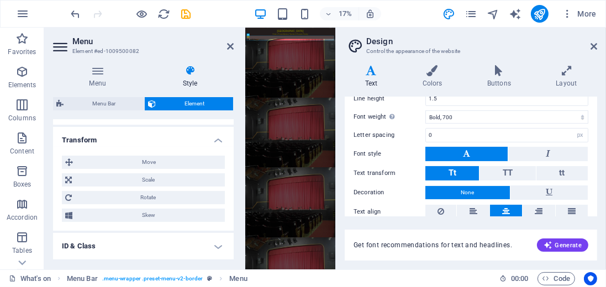
scroll to position [342, 0]
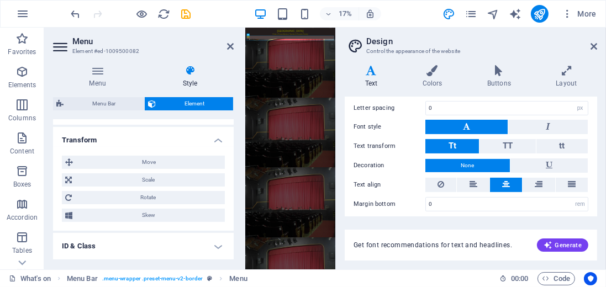
click at [455, 162] on button "None" at bounding box center [467, 165] width 84 height 13
click at [417, 224] on div "Get font recommendations for text and headlines. Generate" at bounding box center [470, 238] width 252 height 44
click at [231, 48] on icon at bounding box center [230, 46] width 7 height 9
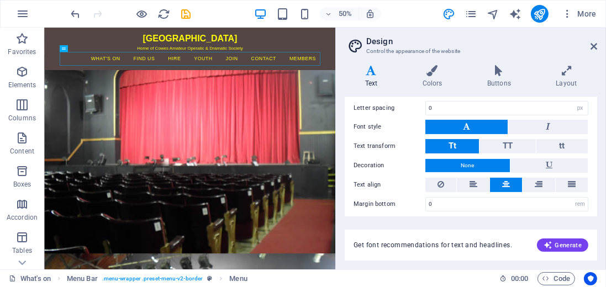
click at [597, 46] on aside "Design Control the appearance of the website Variants Text Colors Buttons Layou…" at bounding box center [470, 149] width 270 height 242
click at [595, 47] on icon at bounding box center [593, 46] width 7 height 9
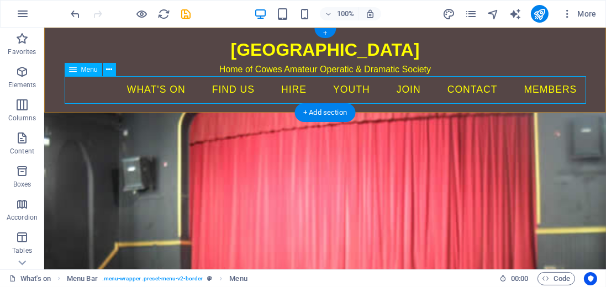
click at [184, 95] on nav "What's on Social [MEDICAL_DATA] Cowes Film Club Find us hire youth Join Contact…" at bounding box center [324, 90] width 521 height 28
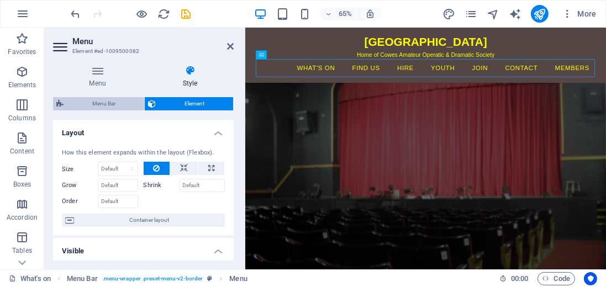
click at [119, 104] on span "Menu Bar" at bounding box center [104, 103] width 74 height 13
select select "rem"
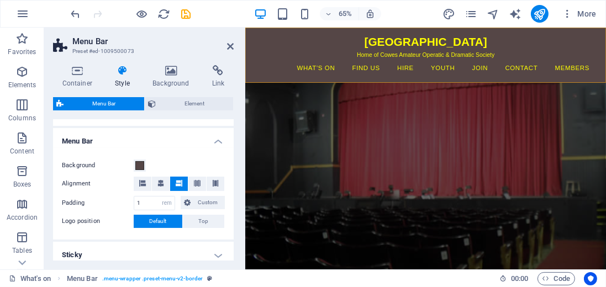
scroll to position [189, 0]
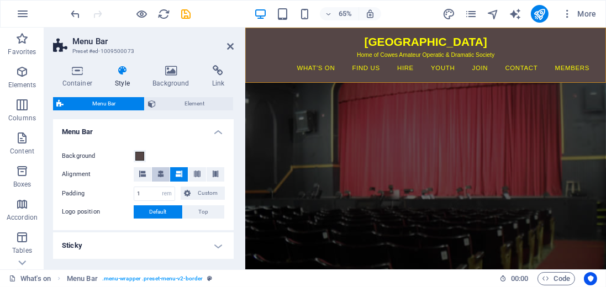
click at [160, 175] on icon at bounding box center [160, 174] width 7 height 7
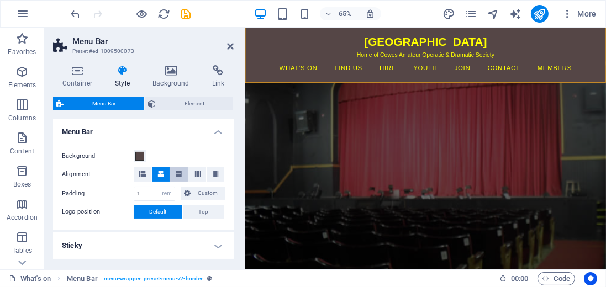
click at [181, 174] on button at bounding box center [179, 174] width 18 height 14
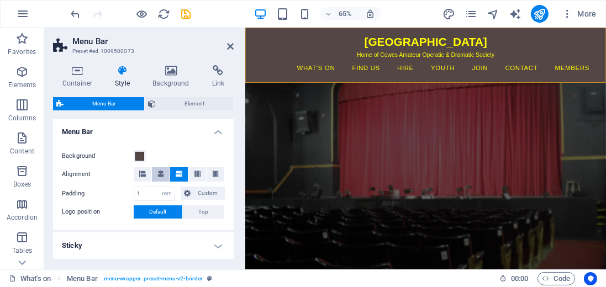
click at [162, 171] on icon at bounding box center [160, 174] width 7 height 7
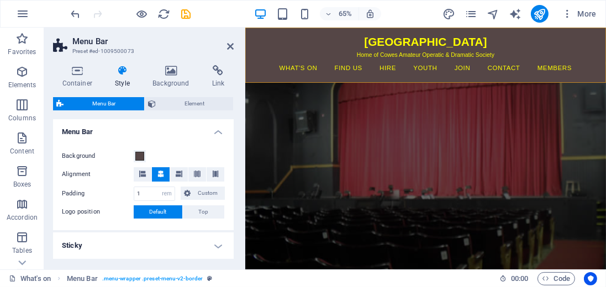
scroll to position [221, 0]
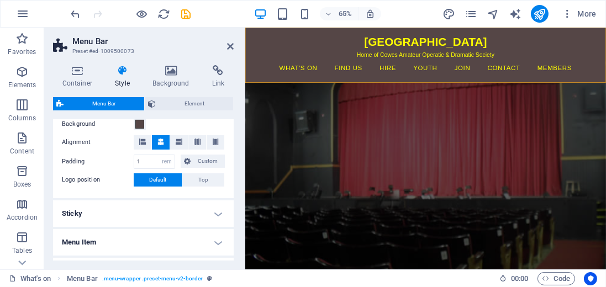
click at [216, 211] on h4 "Sticky" at bounding box center [143, 213] width 181 height 26
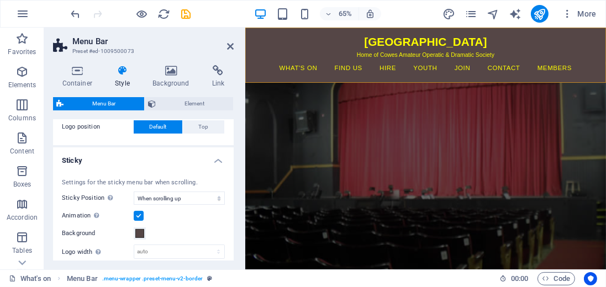
scroll to position [284, 0]
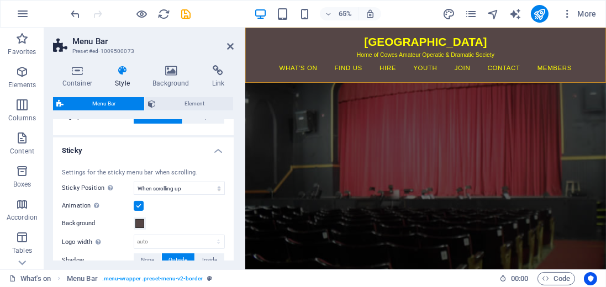
click at [139, 203] on label at bounding box center [139, 206] width 10 height 10
click at [0, 0] on input "Animation Sets a smooth transition when sticky menu appears" at bounding box center [0, 0] width 0 height 0
click at [139, 203] on label at bounding box center [139, 206] width 10 height 10
click at [0, 0] on input "Animation Sets a smooth transition when sticky menu appears" at bounding box center [0, 0] width 0 height 0
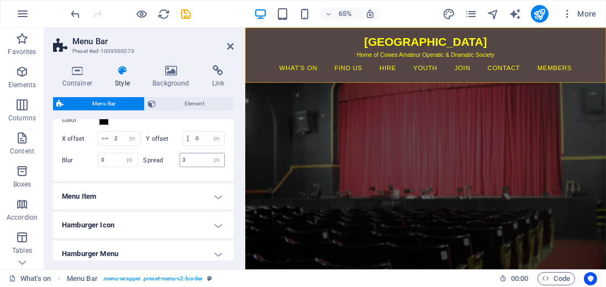
scroll to position [473, 0]
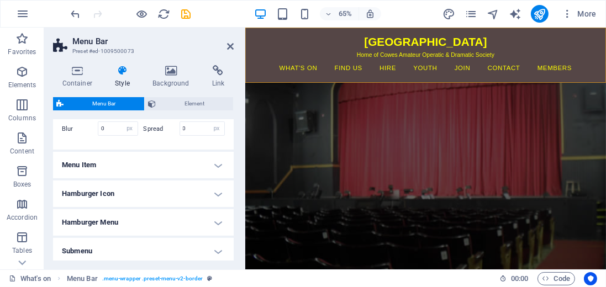
click at [216, 175] on h4 "Menu Item" at bounding box center [143, 165] width 181 height 26
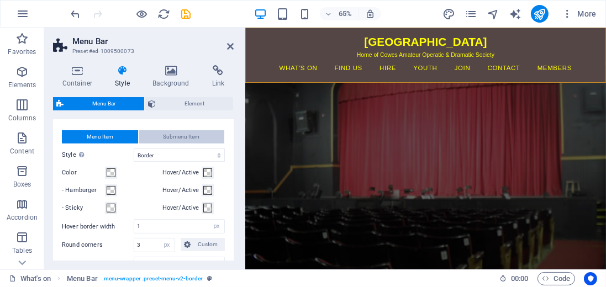
scroll to position [536, 0]
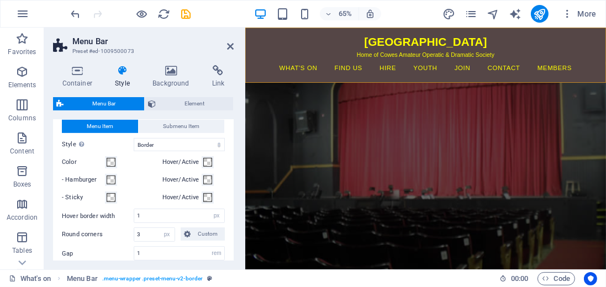
click at [98, 151] on label "Style Switch to preview mode and move the mouse over menu items to test the eff…" at bounding box center [98, 144] width 72 height 13
click at [134, 151] on select "Plain Text color Box: Fade Box: Flip vertical Box: Flip horizontal Box: Slide d…" at bounding box center [179, 144] width 91 height 13
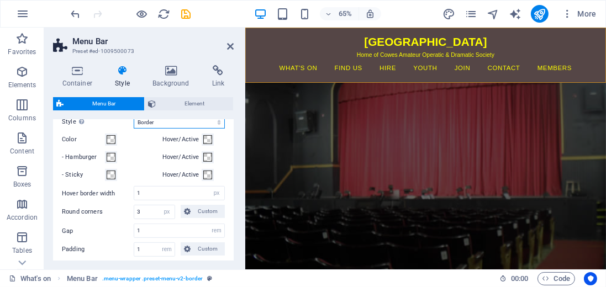
scroll to position [567, 0]
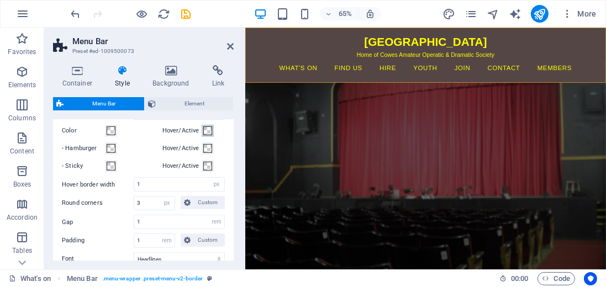
click at [205, 135] on span at bounding box center [207, 130] width 9 height 9
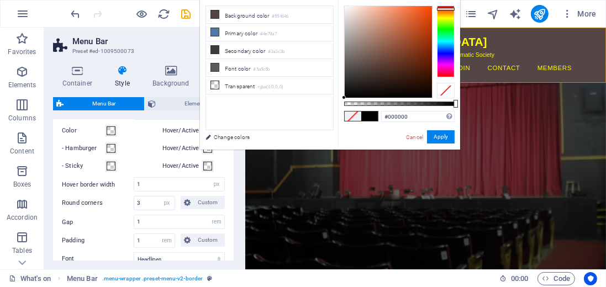
click at [444, 9] on div at bounding box center [446, 42] width 18 height 72
click at [436, 135] on button "Apply" at bounding box center [441, 136] width 28 height 13
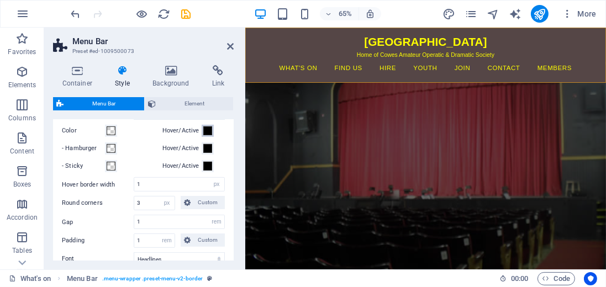
click at [205, 135] on span at bounding box center [207, 130] width 9 height 9
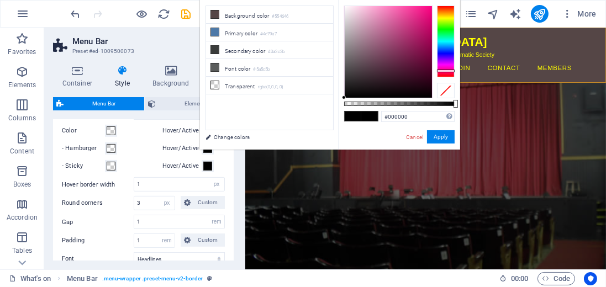
click at [444, 71] on div at bounding box center [446, 42] width 18 height 72
type input "#f41588"
click at [424, 9] on div at bounding box center [387, 52] width 87 height 92
type input "#f41588"
click at [440, 139] on button "Apply" at bounding box center [441, 136] width 28 height 13
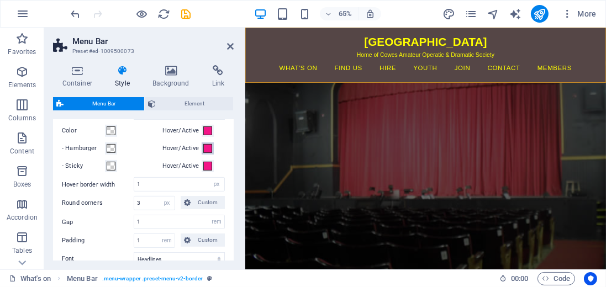
click at [207, 153] on span at bounding box center [207, 148] width 9 height 9
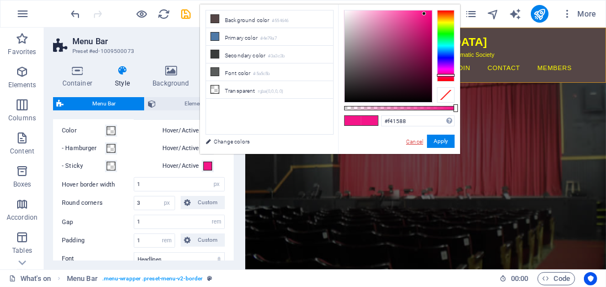
click at [413, 141] on link "Cancel" at bounding box center [414, 141] width 19 height 8
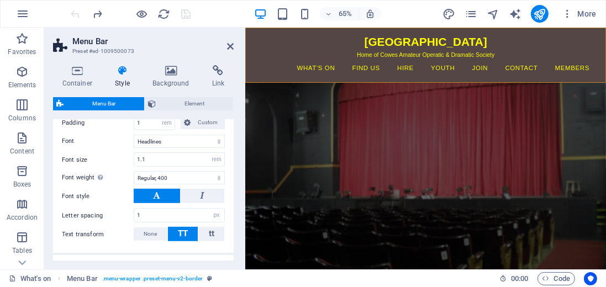
scroll to position [694, 0]
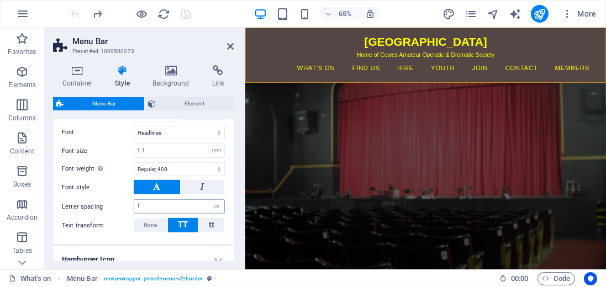
drag, startPoint x: 160, startPoint y: 197, endPoint x: 162, endPoint y: 230, distance: 33.2
click at [158, 222] on div "Menu Item Submenu Item Style Switch to preview mode and move the mouse over men…" at bounding box center [143, 97] width 185 height 293
click at [214, 232] on button "tt" at bounding box center [211, 225] width 26 height 14
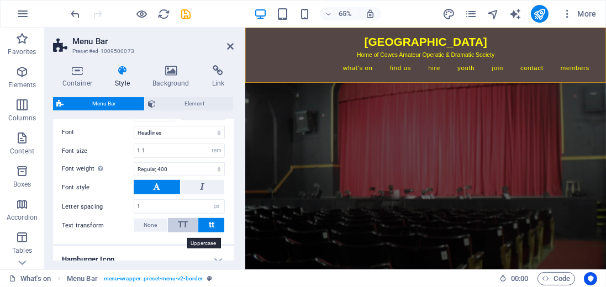
click at [185, 230] on span "TT" at bounding box center [183, 225] width 10 height 10
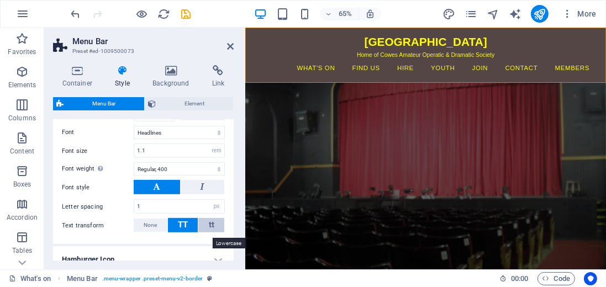
click at [211, 230] on span "tt" at bounding box center [212, 225] width 6 height 10
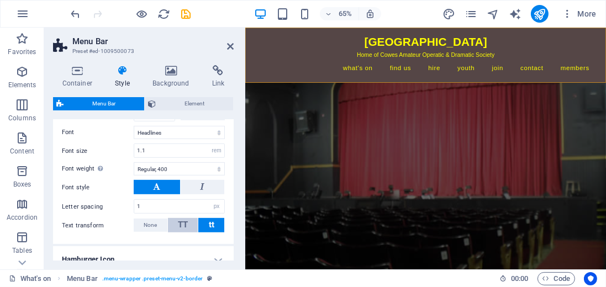
click at [187, 230] on span "TT" at bounding box center [183, 225] width 10 height 10
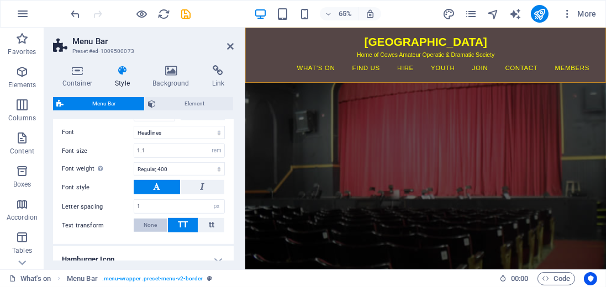
click at [151, 232] on span "None" at bounding box center [150, 225] width 13 height 13
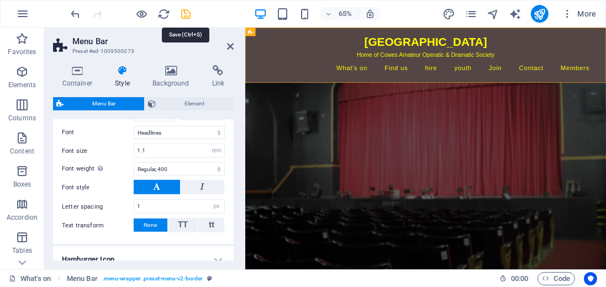
click at [184, 14] on icon "save" at bounding box center [186, 14] width 13 height 13
